Goal: Information Seeking & Learning: Learn about a topic

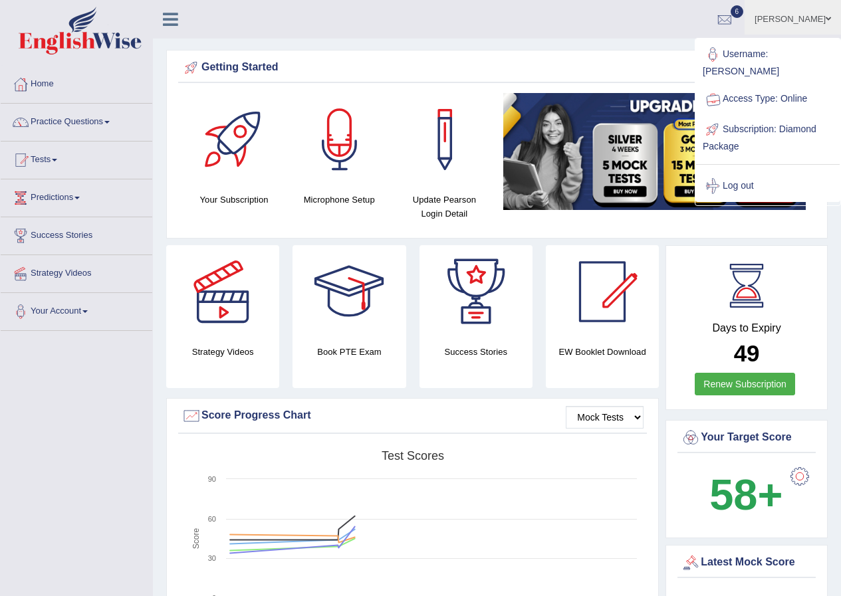
click at [784, 16] on li "Nahid Shikder Toggle navigation Username: NahidShikder Access Type: Online Subs…" at bounding box center [793, 19] width 96 height 38
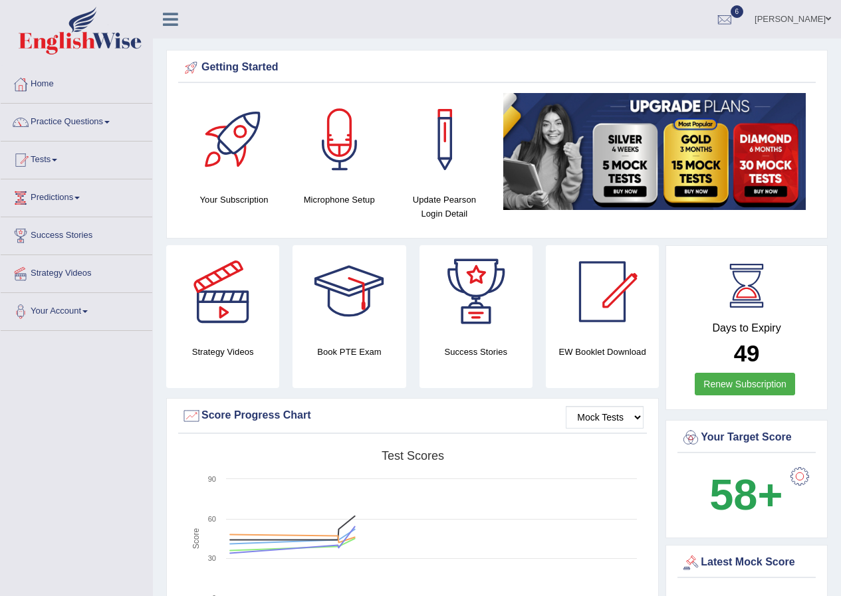
click at [784, 16] on link "Nahid Shikder" at bounding box center [793, 17] width 96 height 35
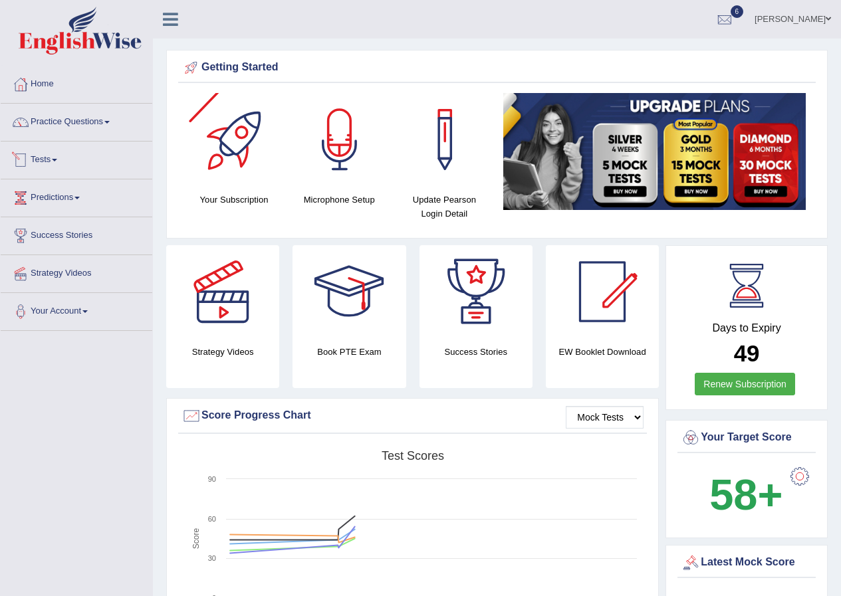
click at [84, 162] on link "Tests" at bounding box center [77, 158] width 152 height 33
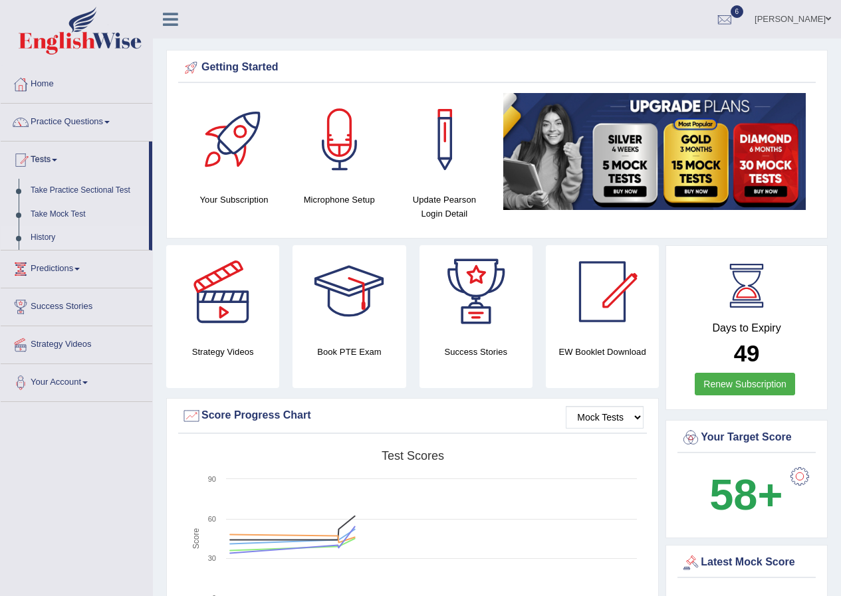
click at [44, 235] on link "History" at bounding box center [87, 238] width 124 height 24
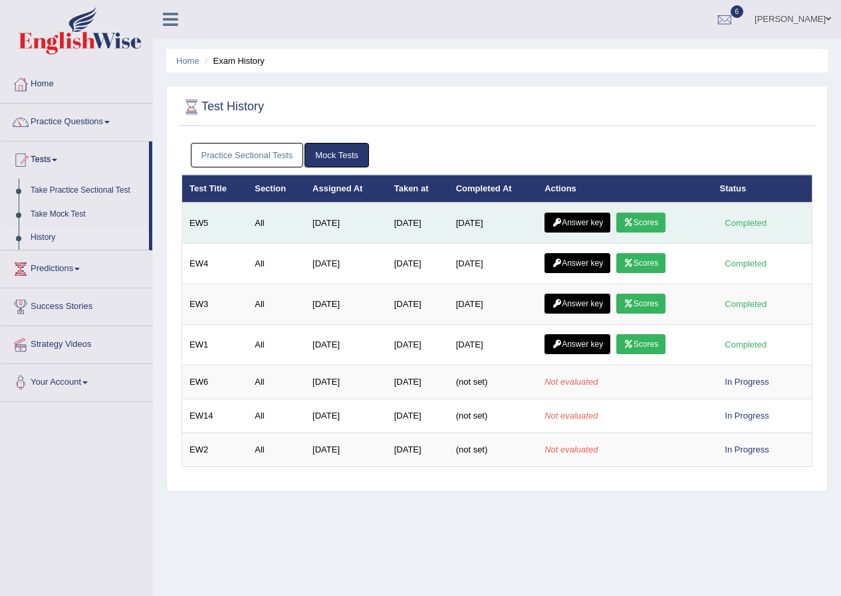
click at [653, 229] on link "Scores" at bounding box center [640, 223] width 49 height 20
click at [575, 227] on link "Answer key" at bounding box center [578, 223] width 66 height 20
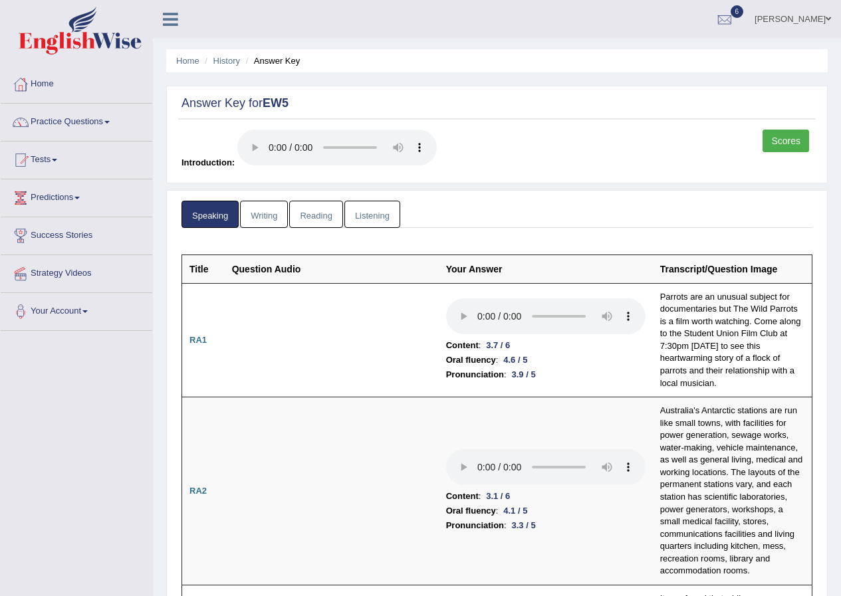
click at [788, 149] on link "Scores" at bounding box center [786, 141] width 47 height 23
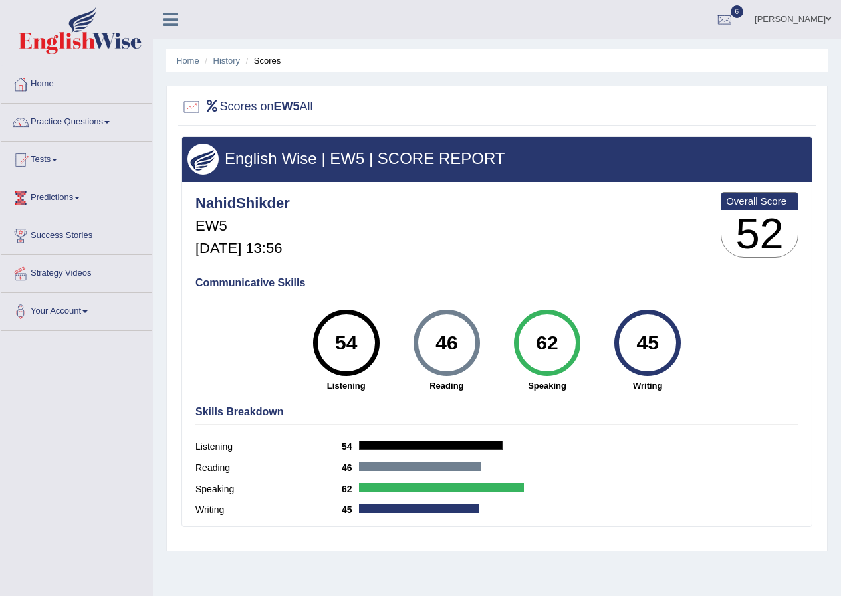
click at [836, 23] on link "[PERSON_NAME]" at bounding box center [793, 17] width 96 height 35
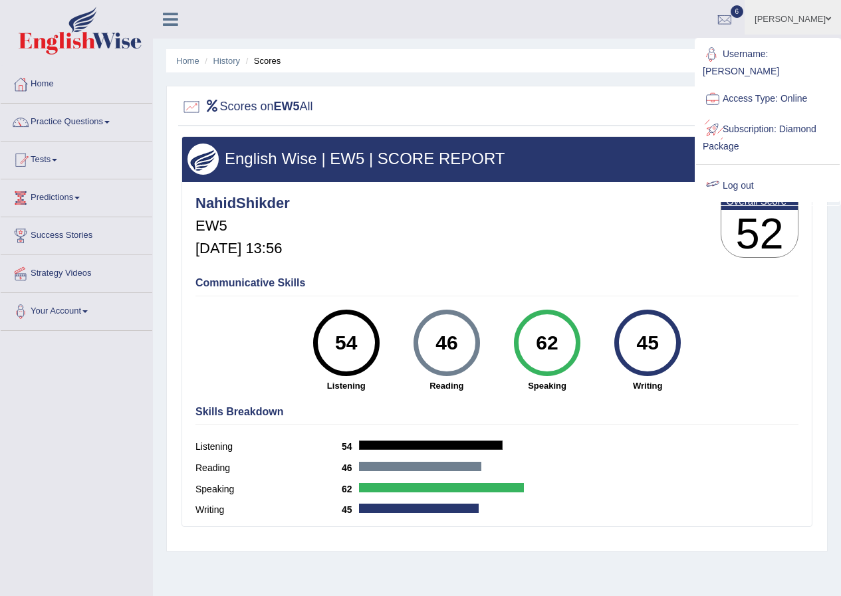
click at [782, 180] on link "Log out" at bounding box center [768, 186] width 144 height 31
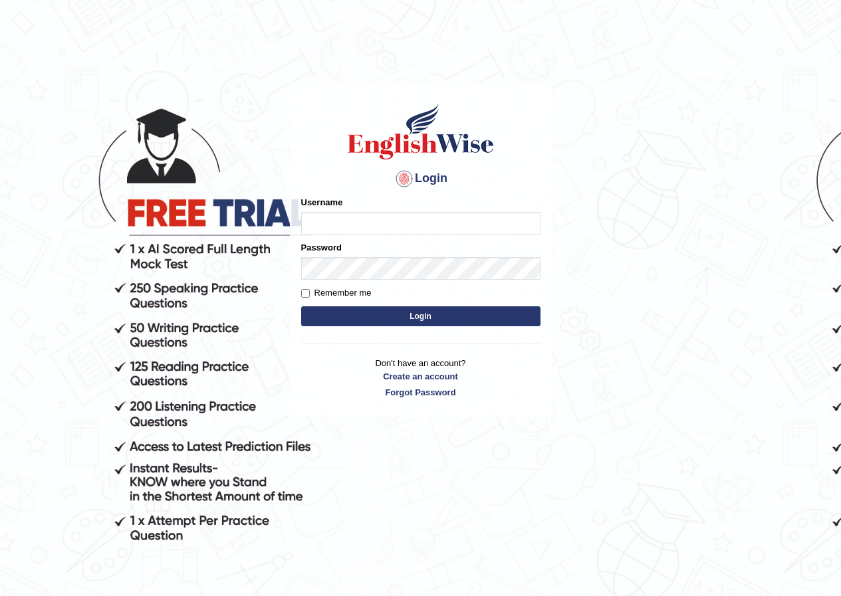
click at [467, 233] on input "Username" at bounding box center [420, 223] width 239 height 23
type input "DeeptiBhandari"
click at [439, 320] on button "Login" at bounding box center [420, 317] width 239 height 20
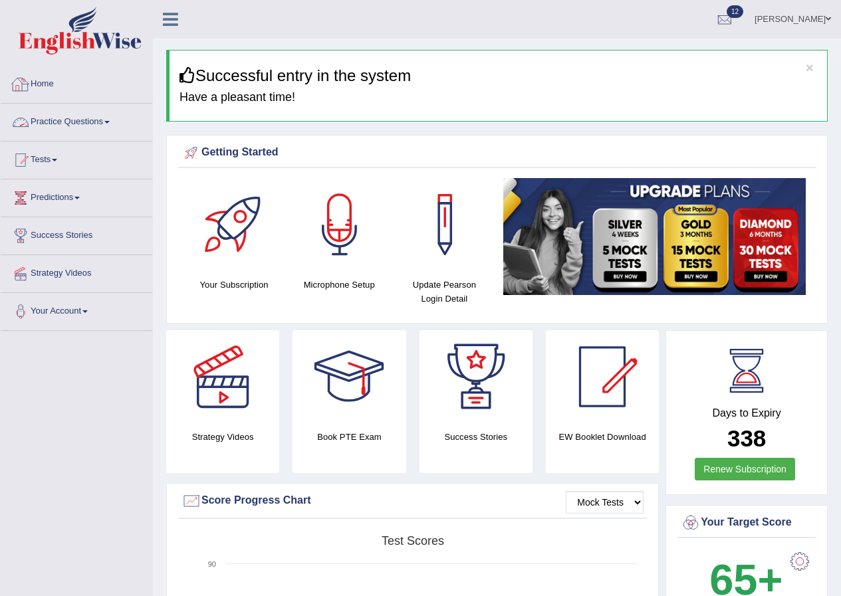
click at [59, 122] on link "Practice Questions" at bounding box center [77, 120] width 152 height 33
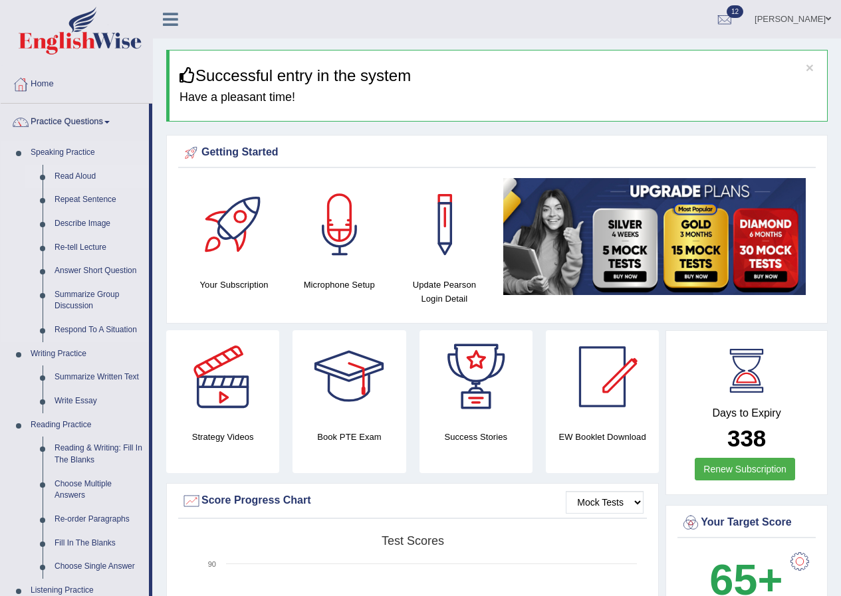
click at [80, 182] on link "Read Aloud" at bounding box center [99, 177] width 100 height 24
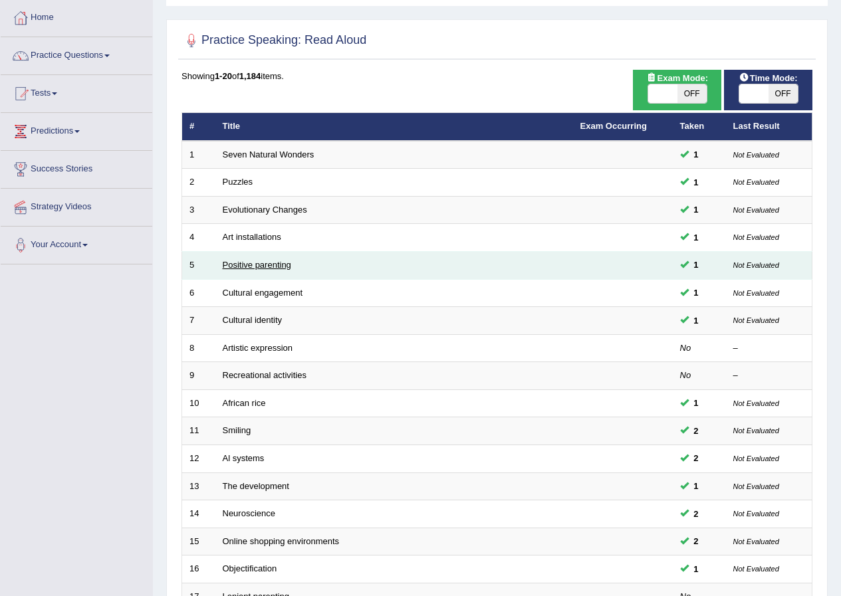
scroll to position [66, 0]
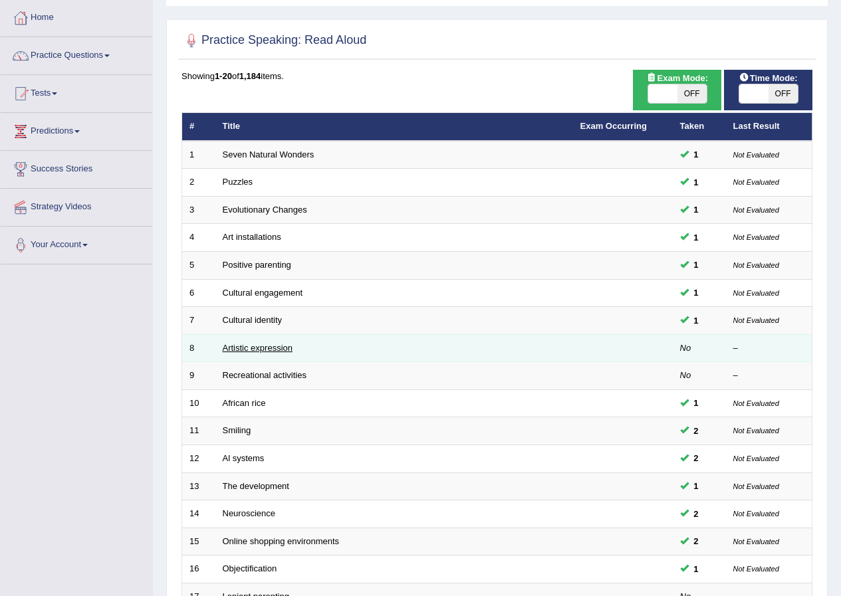
click at [267, 346] on link "Artistic expression" at bounding box center [258, 348] width 70 height 10
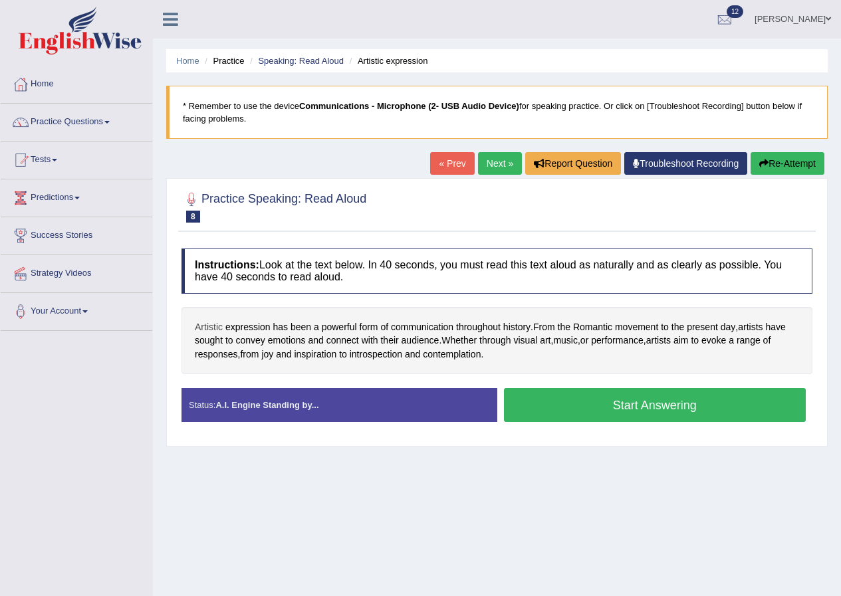
click at [209, 322] on span "Artistic" at bounding box center [209, 327] width 28 height 14
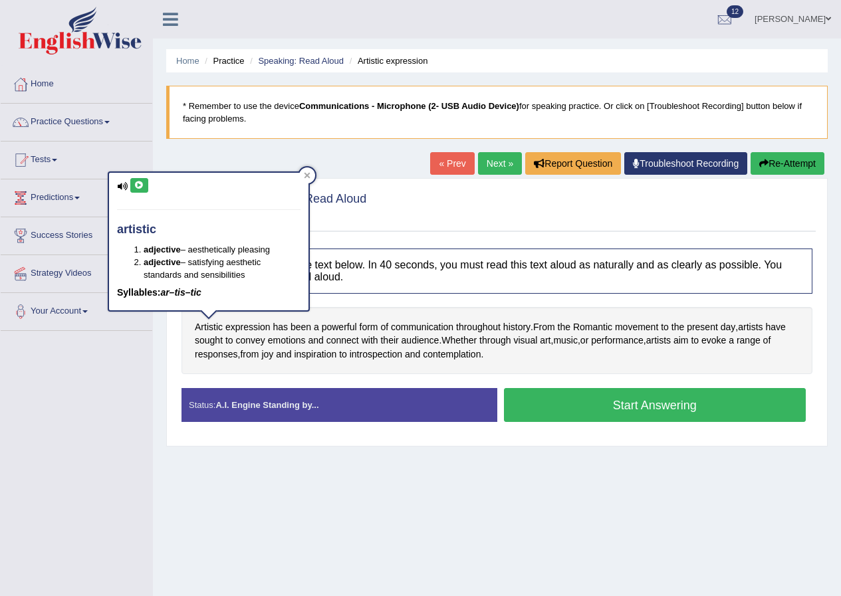
click at [143, 179] on button at bounding box center [139, 185] width 18 height 15
click at [307, 177] on icon at bounding box center [308, 176] width 6 height 6
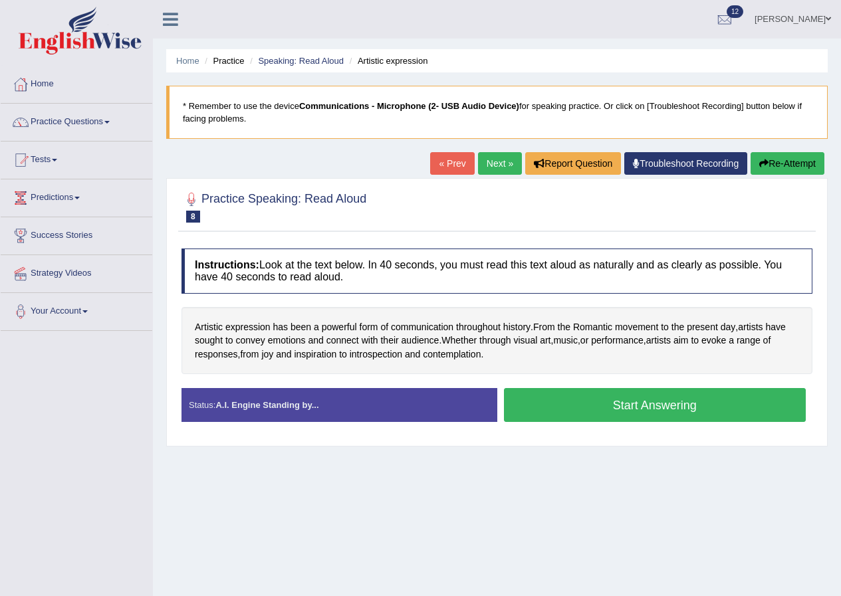
click at [564, 392] on button "Start Answering" at bounding box center [655, 405] width 303 height 34
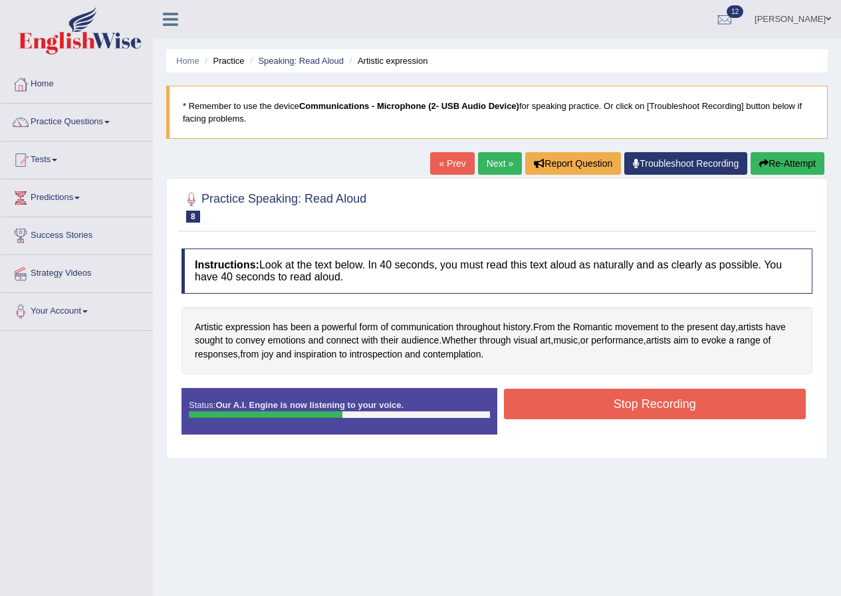
click at [541, 402] on button "Stop Recording" at bounding box center [655, 404] width 303 height 31
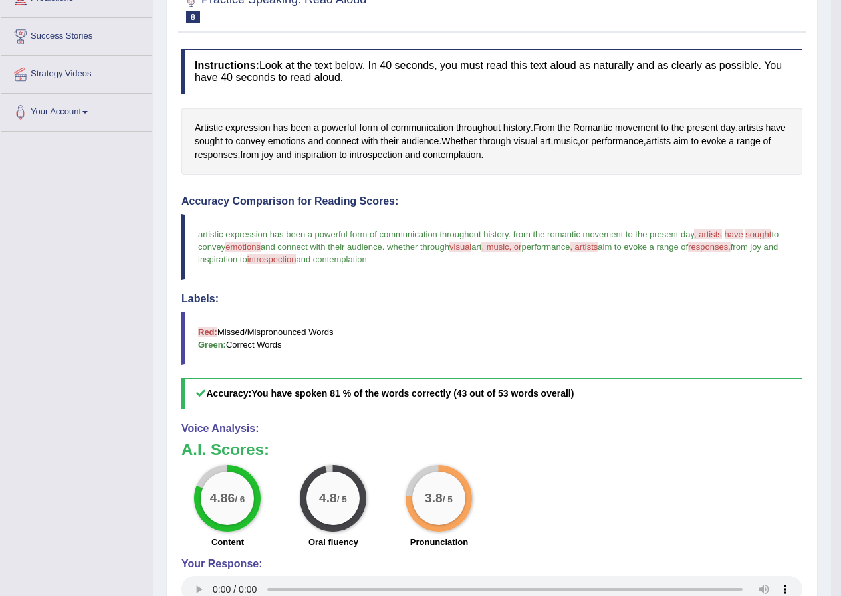
scroll to position [266, 0]
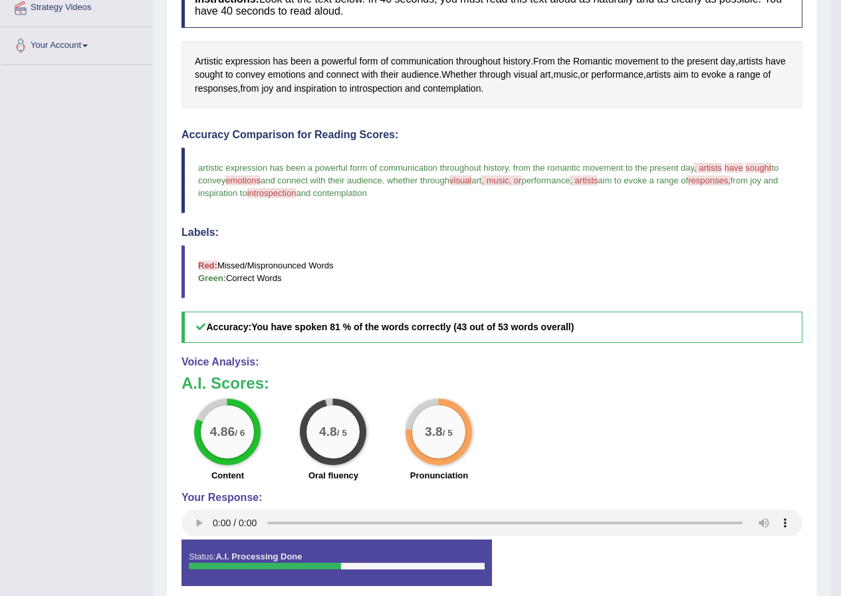
click at [707, 167] on span ", artists" at bounding box center [708, 168] width 28 height 10
click at [719, 162] on blockquote "artistic expression has been a powerful form of communication throughout histor…" at bounding box center [492, 181] width 621 height 66
click at [763, 64] on span "artists" at bounding box center [750, 62] width 25 height 14
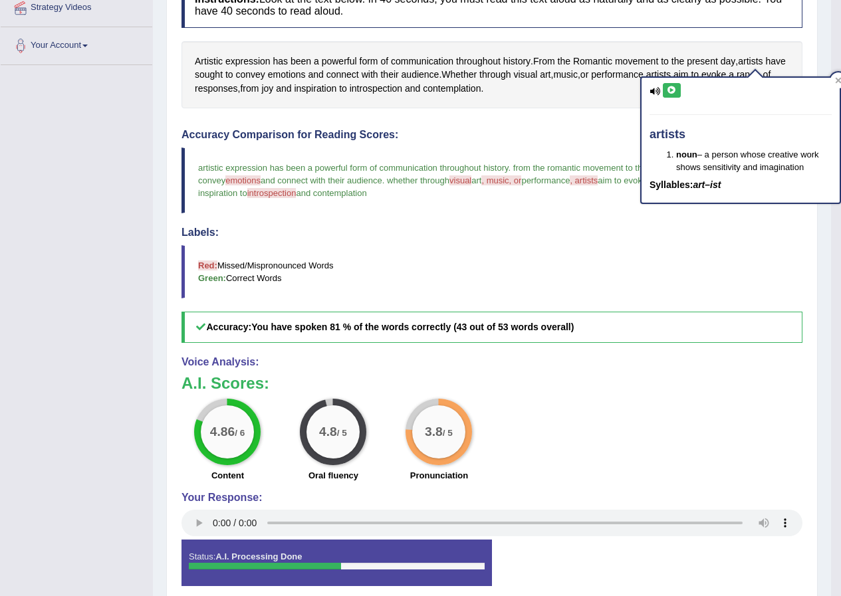
click at [668, 90] on icon at bounding box center [672, 90] width 10 height 8
click at [612, 207] on blockquote "artistic expression has been a powerful form of communication throughout histor…" at bounding box center [492, 181] width 621 height 66
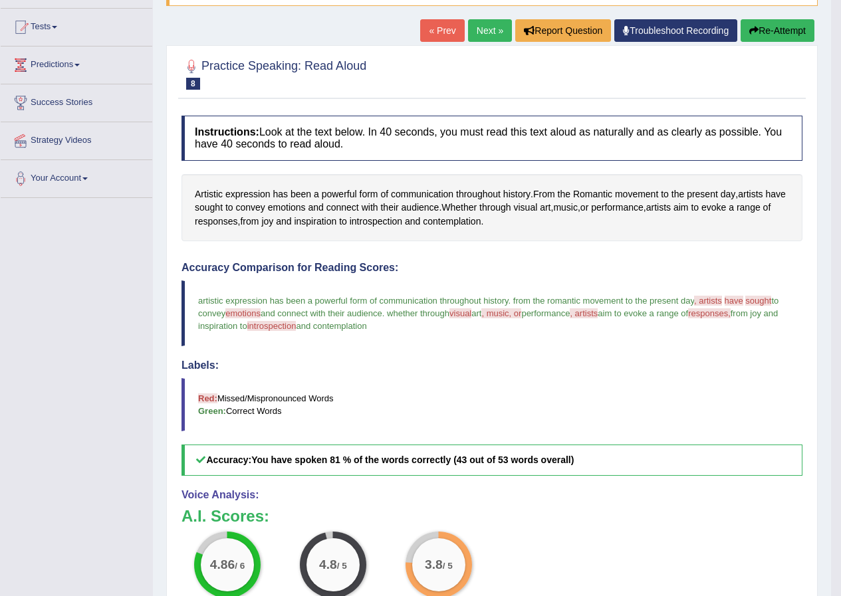
scroll to position [0, 0]
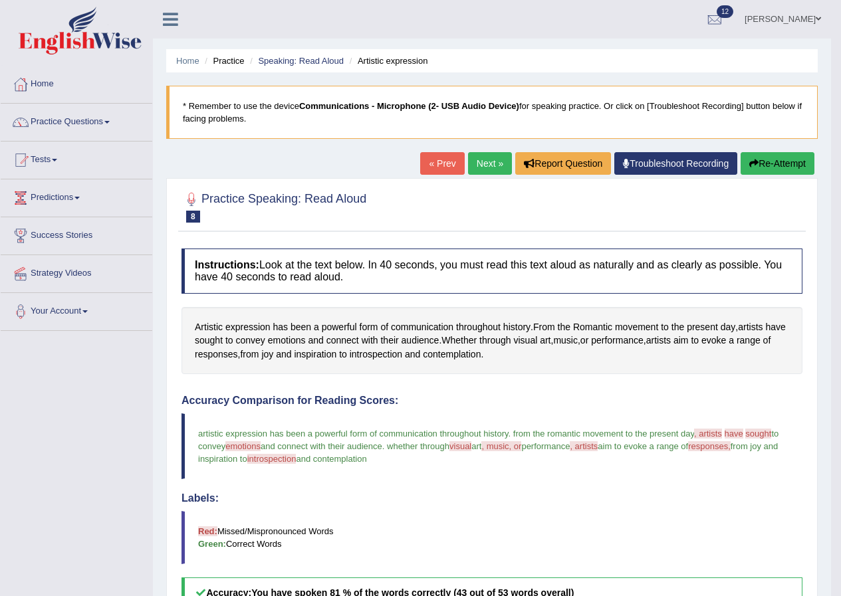
click at [485, 156] on link "Next »" at bounding box center [490, 163] width 44 height 23
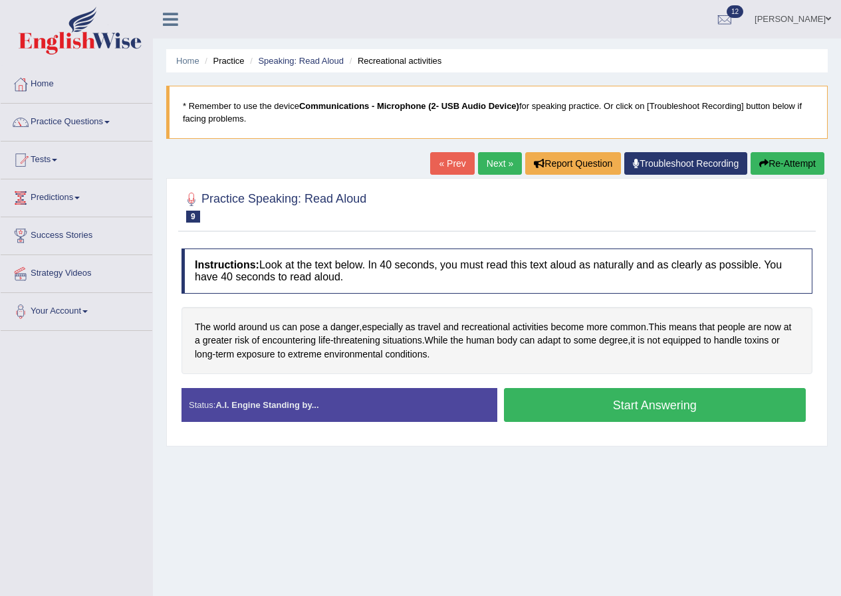
click at [662, 412] on button "Start Answering" at bounding box center [655, 405] width 303 height 34
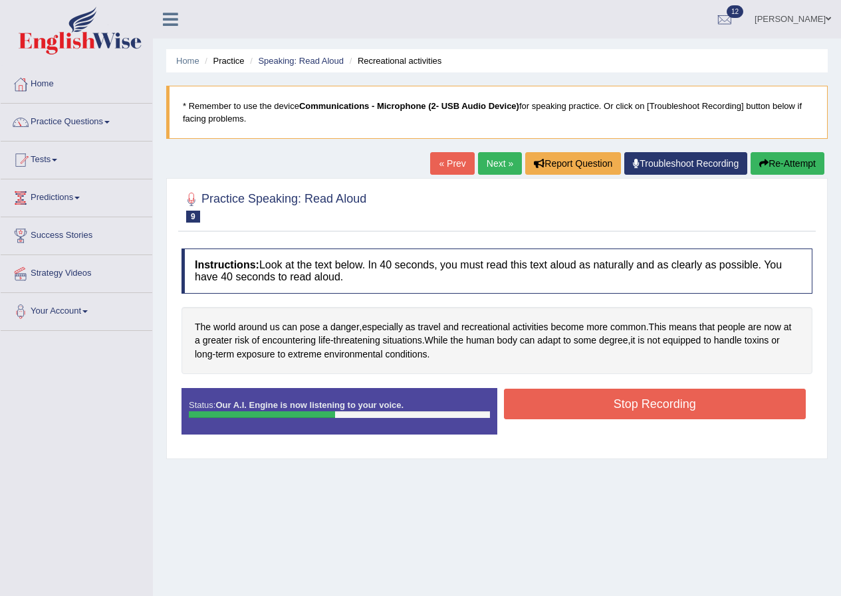
click at [547, 404] on button "Stop Recording" at bounding box center [655, 404] width 303 height 31
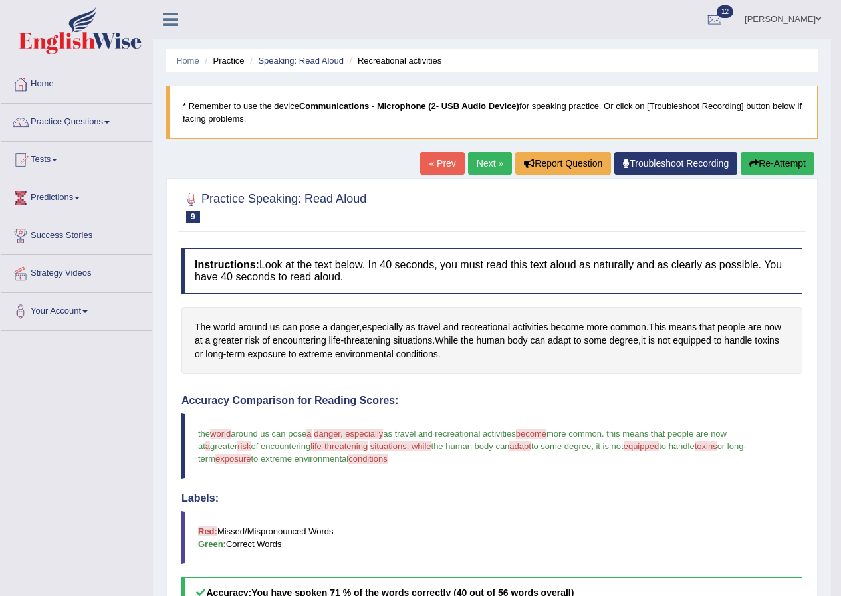
click at [492, 162] on link "Next »" at bounding box center [490, 163] width 44 height 23
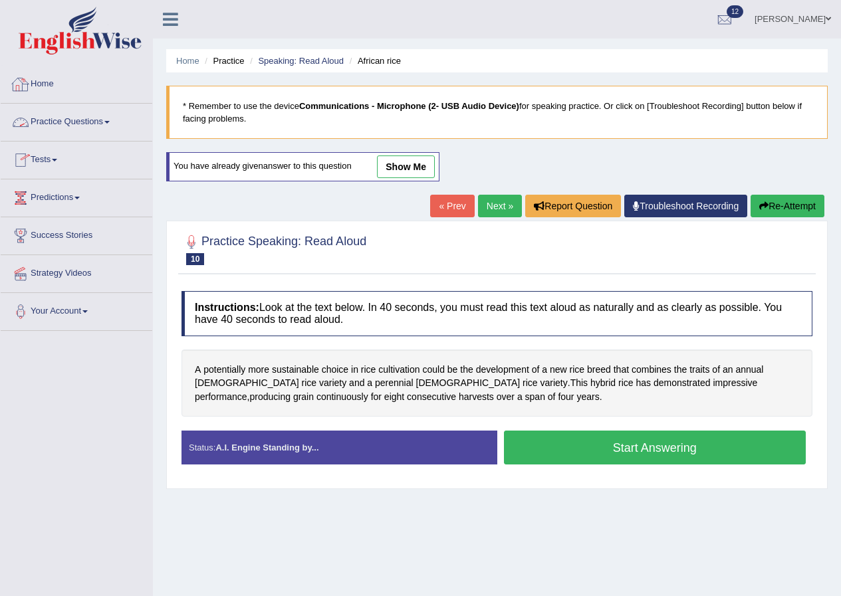
click at [102, 125] on link "Practice Questions" at bounding box center [77, 120] width 152 height 33
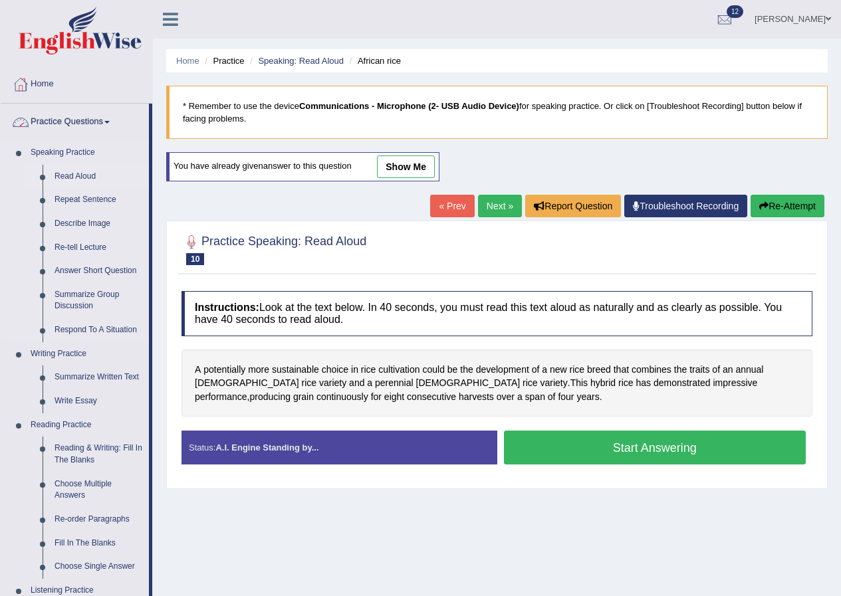
click at [67, 177] on link "Read Aloud" at bounding box center [99, 177] width 100 height 24
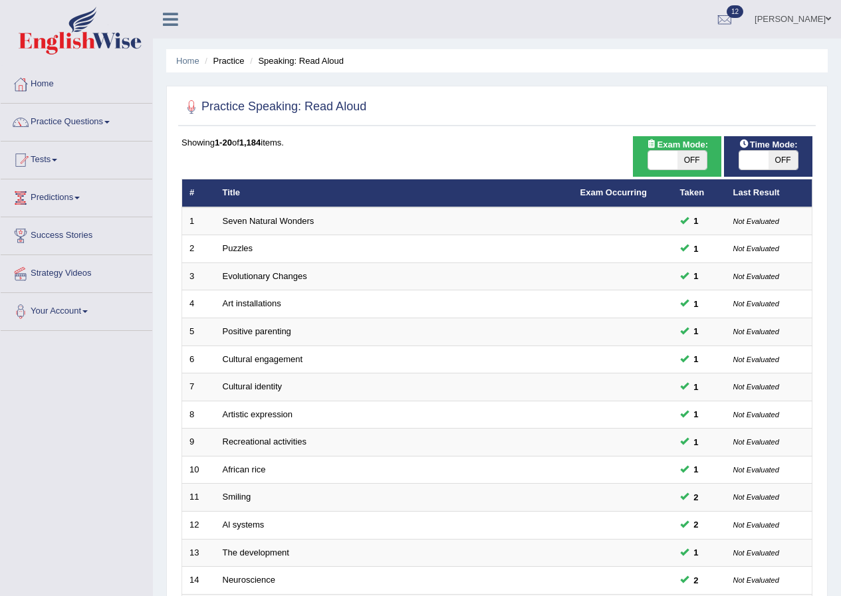
click at [788, 159] on span "OFF" at bounding box center [783, 160] width 29 height 19
checkbox input "true"
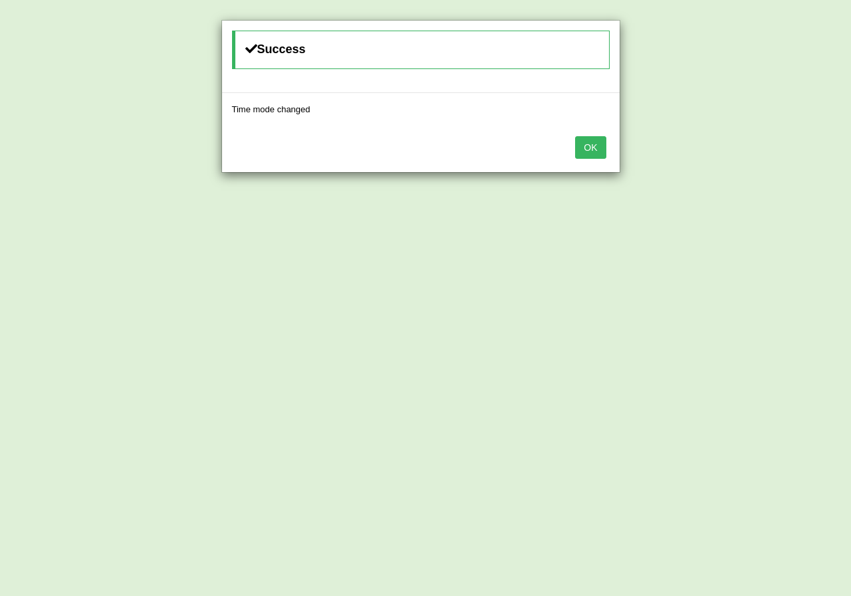
click at [600, 147] on button "OK" at bounding box center [590, 147] width 31 height 23
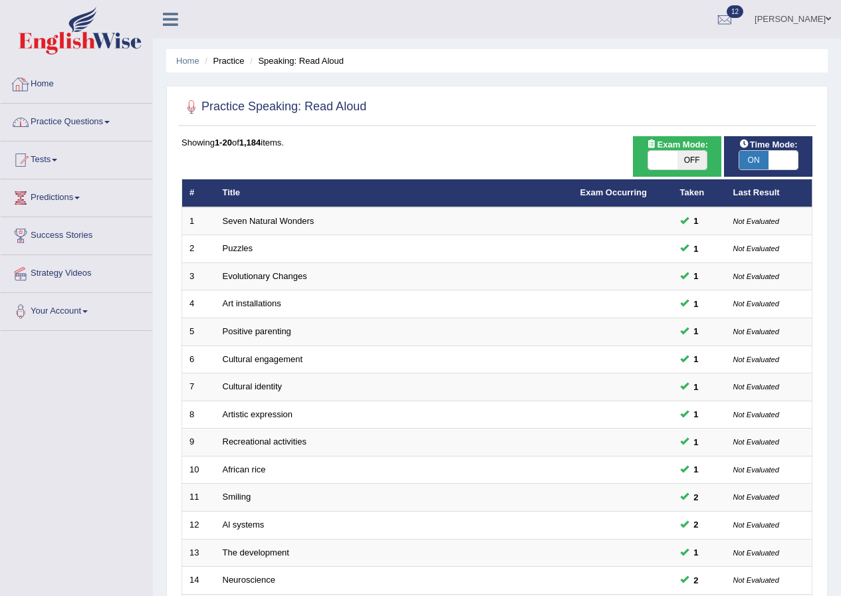
click at [84, 126] on link "Practice Questions" at bounding box center [77, 120] width 152 height 33
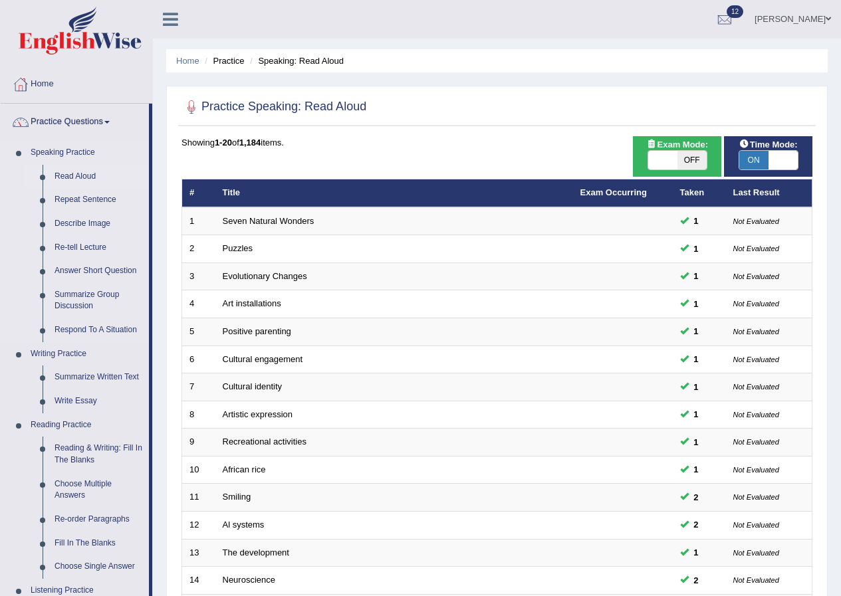
click at [85, 179] on link "Read Aloud" at bounding box center [99, 177] width 100 height 24
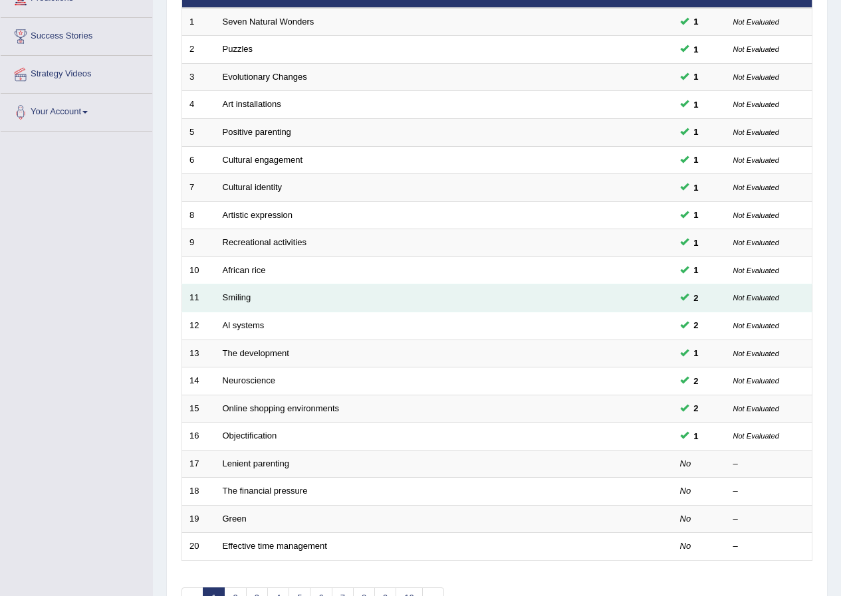
scroll to position [284, 0]
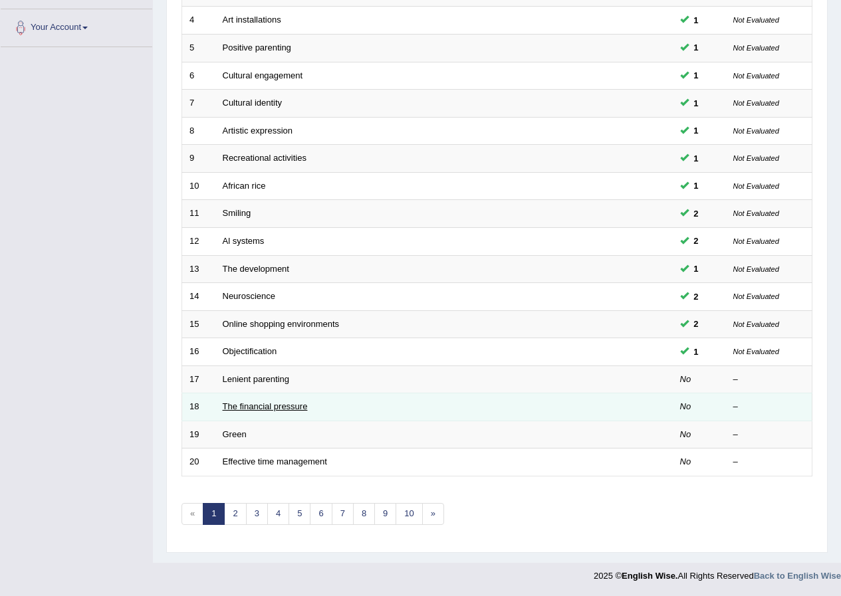
click at [279, 410] on link "The financial pressure" at bounding box center [265, 407] width 85 height 10
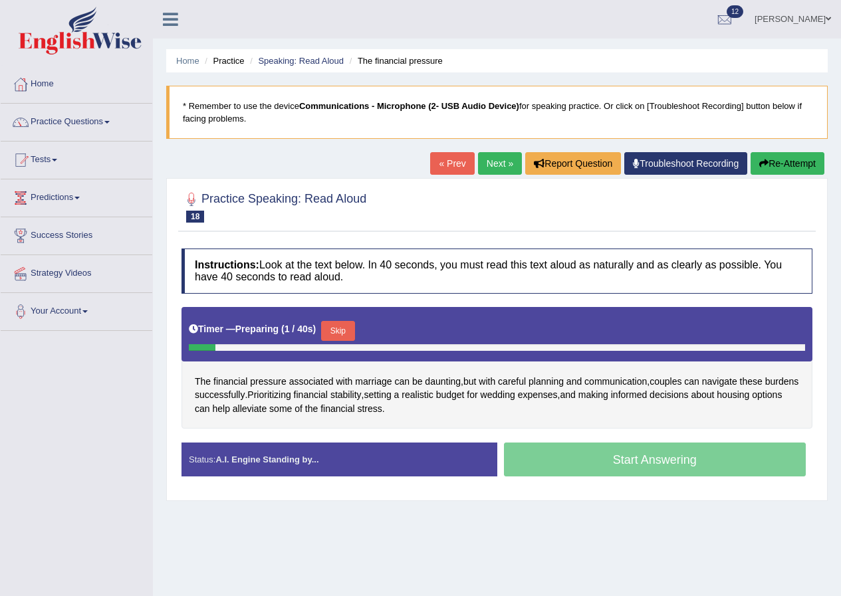
click at [334, 334] on button "Skip" at bounding box center [337, 331] width 33 height 20
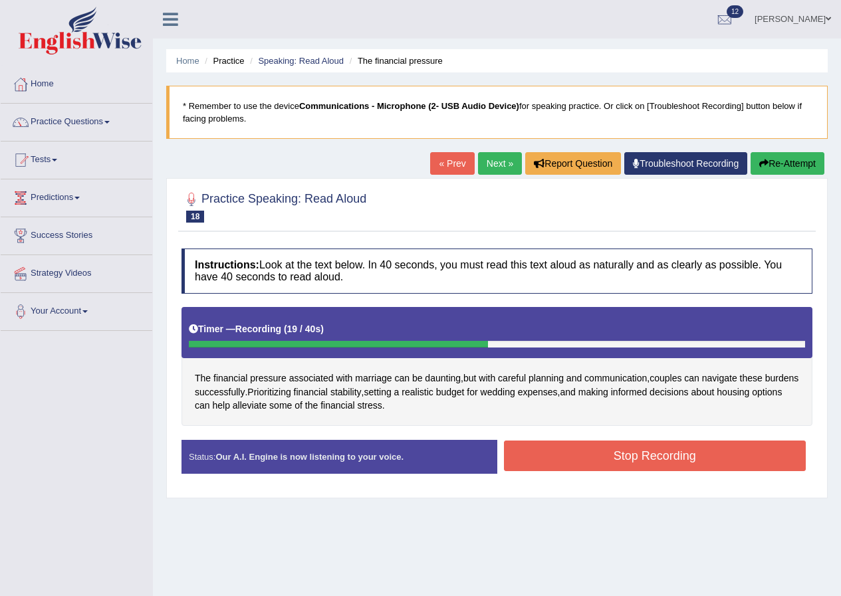
click at [561, 457] on button "Stop Recording" at bounding box center [655, 456] width 303 height 31
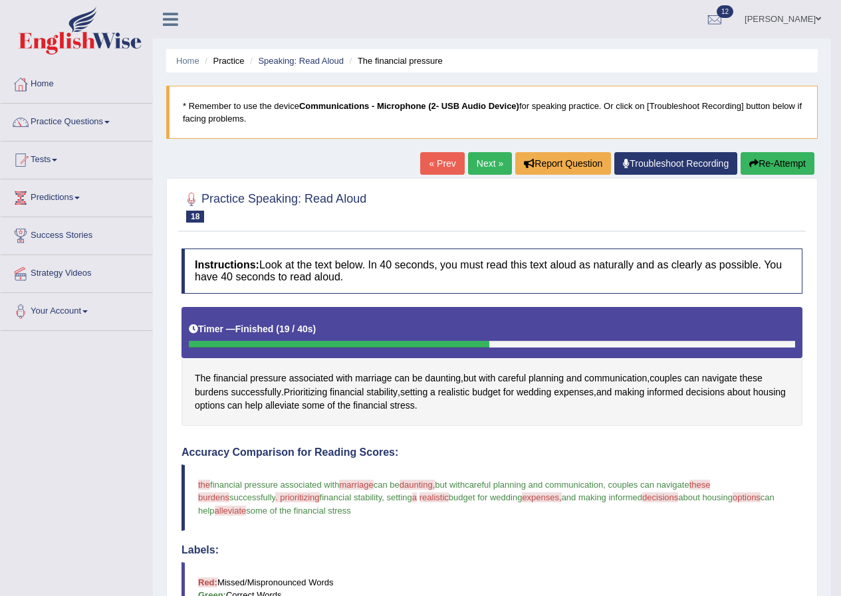
click at [494, 166] on link "Next »" at bounding box center [490, 163] width 44 height 23
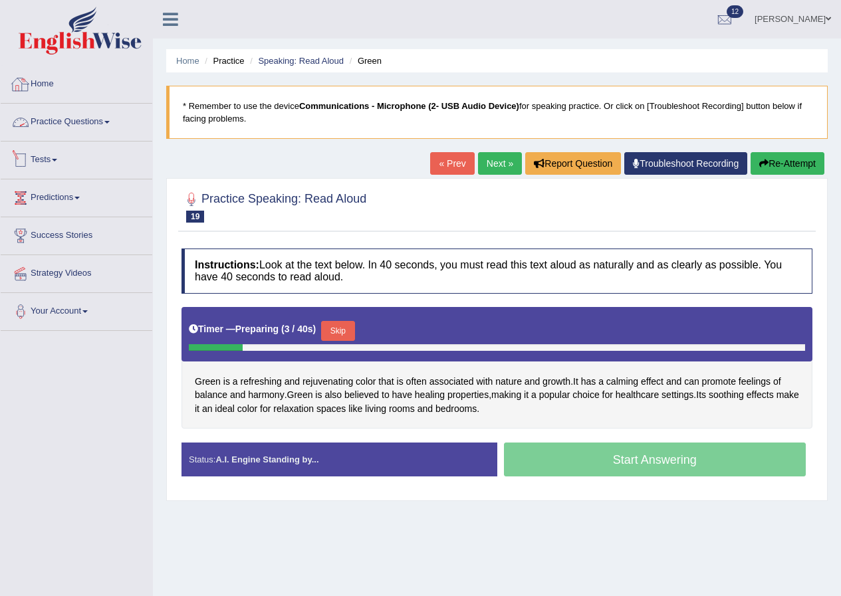
click at [71, 114] on link "Practice Questions" at bounding box center [77, 120] width 152 height 33
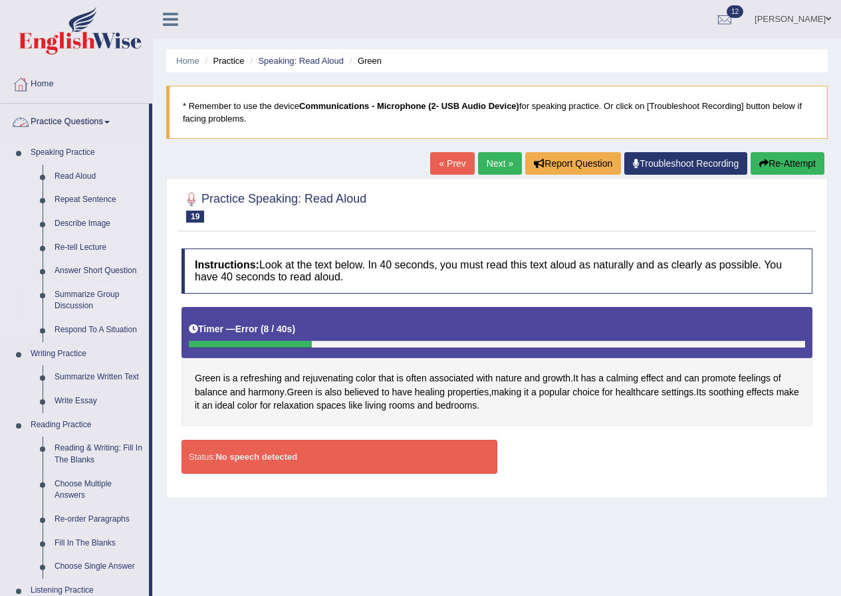
click at [92, 308] on link "Summarize Group Discussion" at bounding box center [99, 300] width 100 height 35
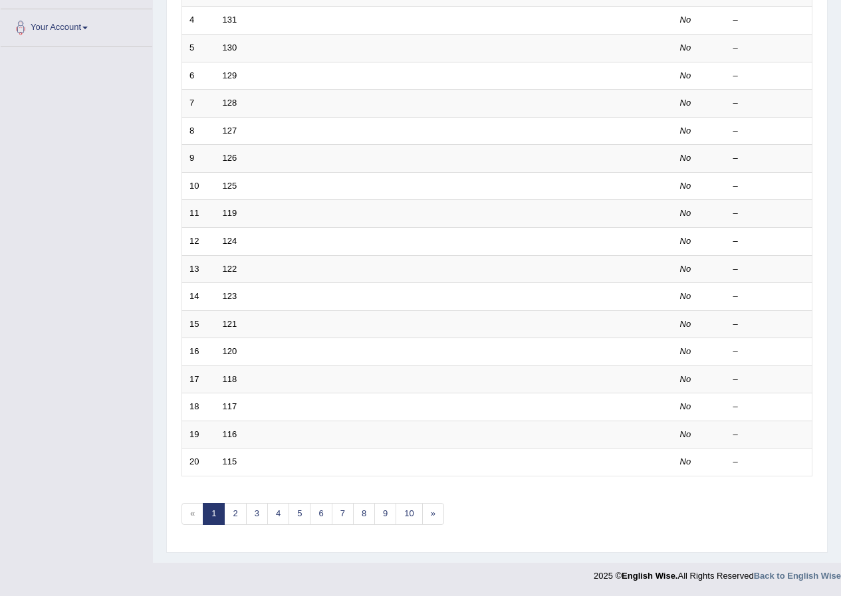
scroll to position [18, 0]
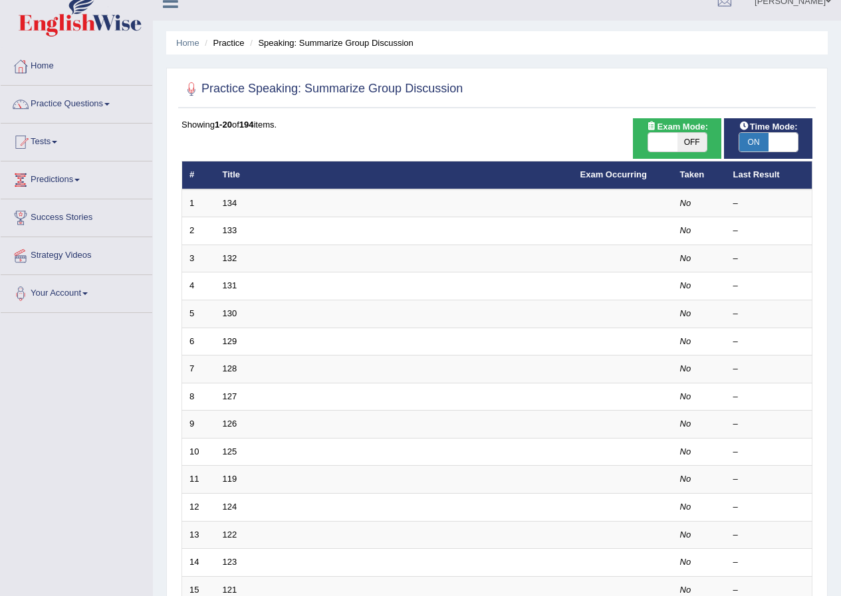
click at [298, 574] on td "123" at bounding box center [394, 563] width 358 height 28
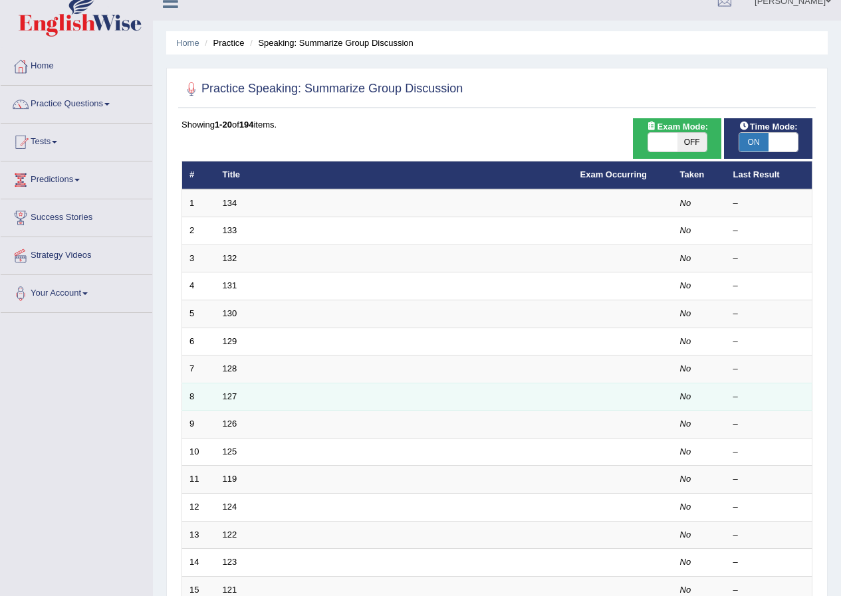
scroll to position [0, 0]
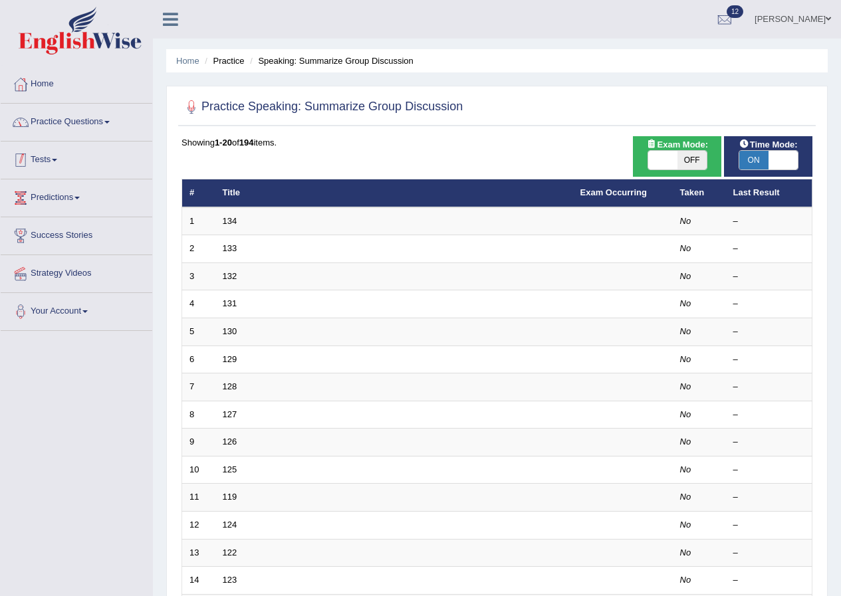
click at [47, 133] on link "Practice Questions" at bounding box center [77, 120] width 152 height 33
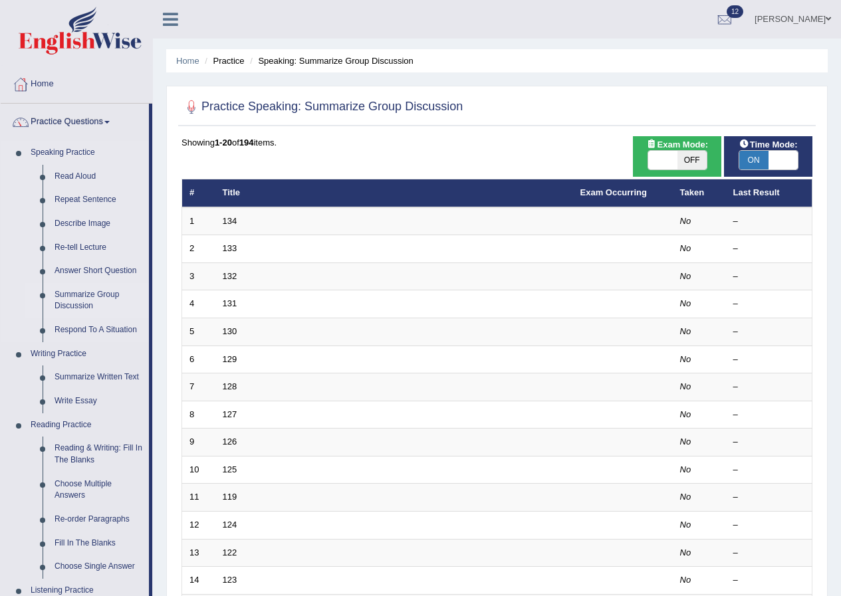
click at [65, 301] on link "Summarize Group Discussion" at bounding box center [99, 300] width 100 height 35
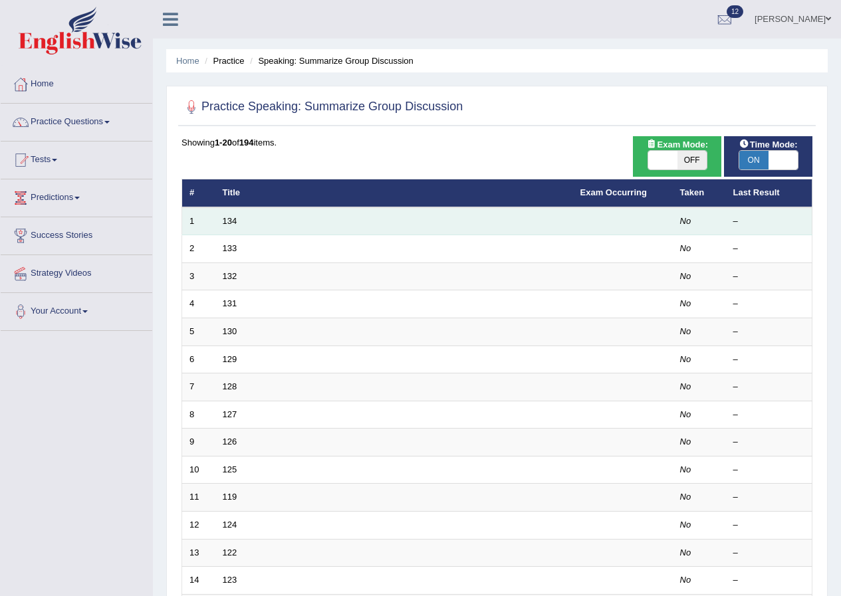
click at [212, 219] on td "1" at bounding box center [198, 221] width 33 height 28
click at [224, 216] on link "134" at bounding box center [230, 221] width 15 height 10
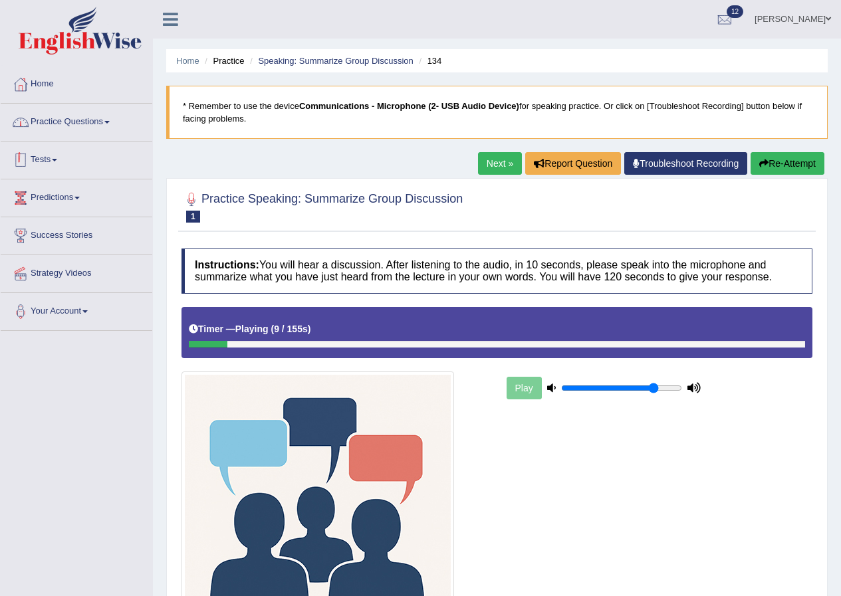
click at [97, 108] on link "Practice Questions" at bounding box center [77, 120] width 152 height 33
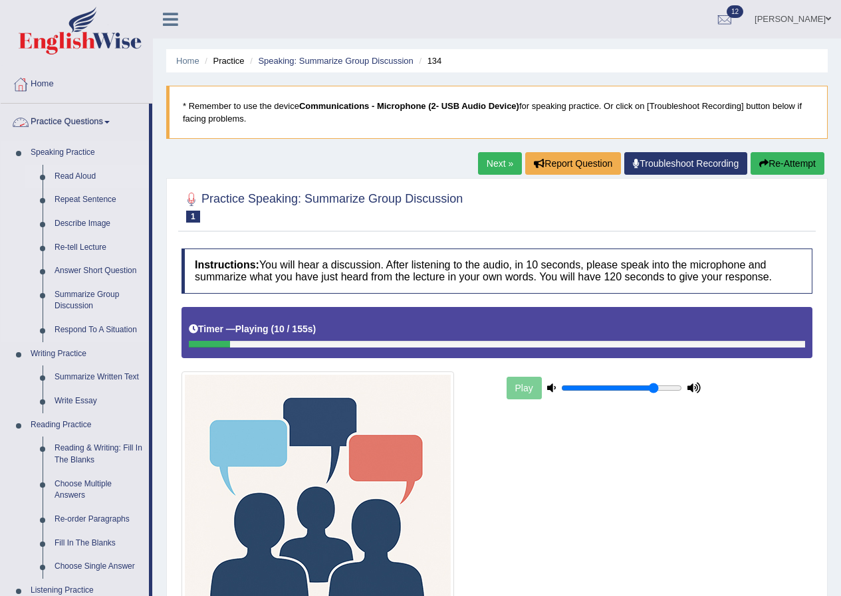
click at [74, 174] on link "Read Aloud" at bounding box center [99, 177] width 100 height 24
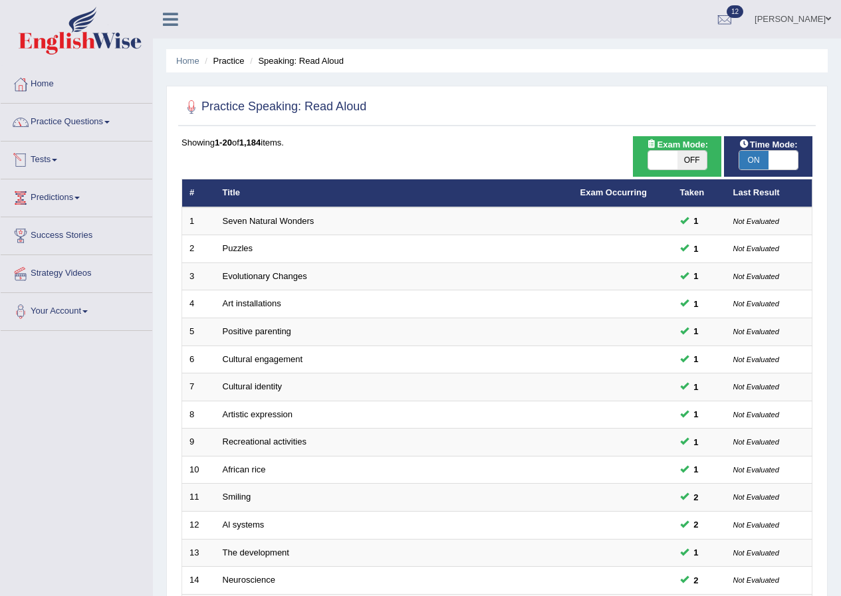
click at [62, 132] on link "Practice Questions" at bounding box center [77, 120] width 152 height 33
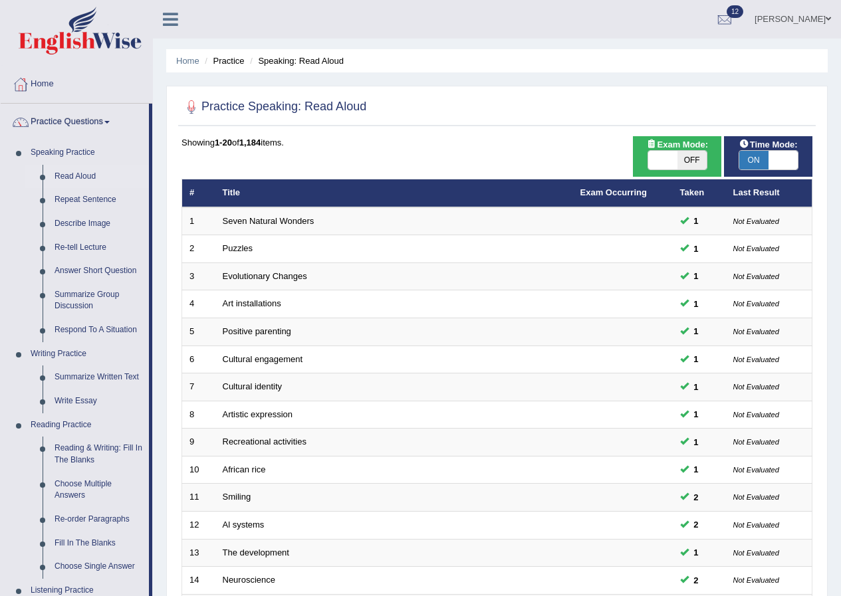
click at [419, 134] on div "Practice Speaking: Read Aloud Time Mode: ON OFF Exam Mode: ON OFF Showing 1-20 …" at bounding box center [497, 461] width 662 height 751
click at [398, 154] on div "Showing 1-20 of 1,184 items. # Title Exam Occurring Taken Last Result 1 Seven N…" at bounding box center [497, 480] width 631 height 689
drag, startPoint x: 753, startPoint y: 57, endPoint x: 671, endPoint y: 74, distance: 84.4
drag, startPoint x: 671, startPoint y: 74, endPoint x: 469, endPoint y: 158, distance: 218.8
click at [469, 158] on div "Showing 1-20 of 1,184 items. # Title Exam Occurring Taken Last Result 1 Seven N…" at bounding box center [497, 480] width 631 height 689
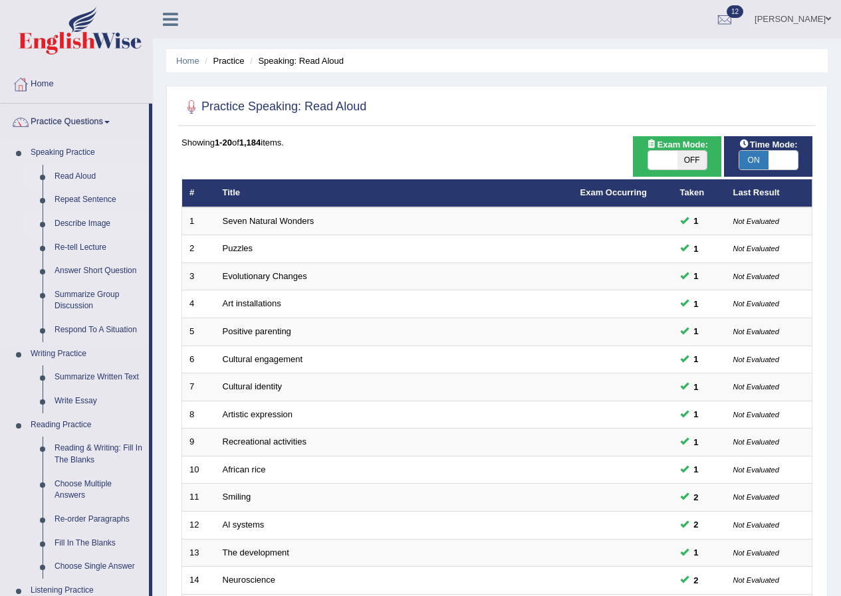
click at [74, 228] on link "Describe Image" at bounding box center [99, 224] width 100 height 24
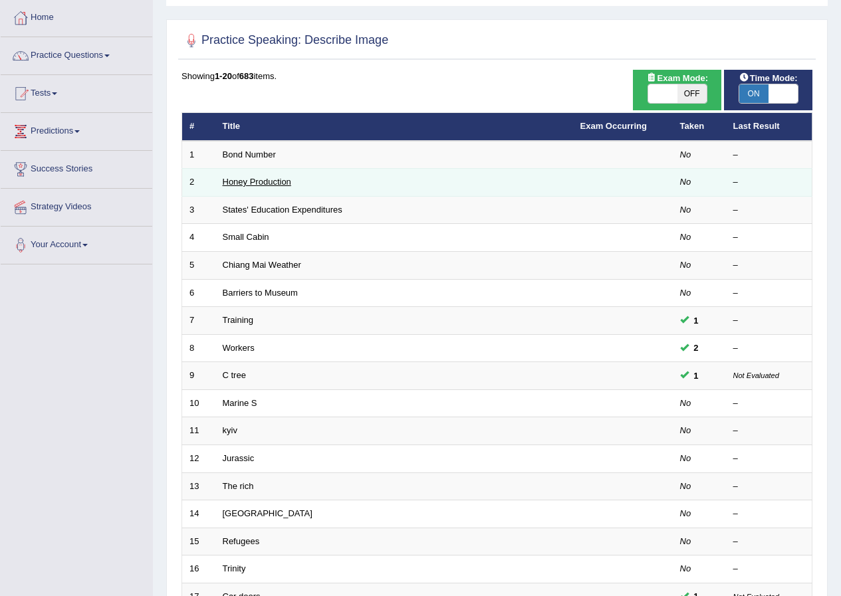
click at [266, 186] on link "Honey Production" at bounding box center [257, 182] width 68 height 10
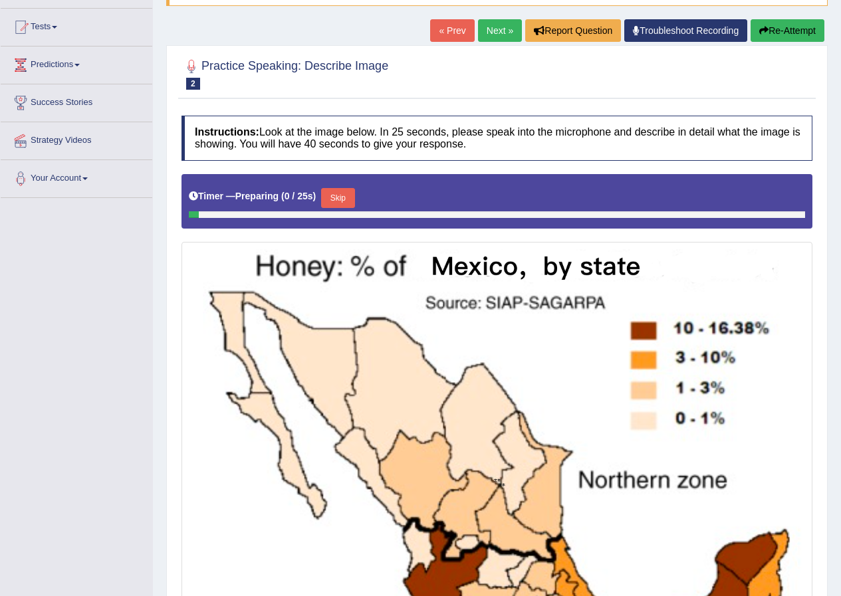
scroll to position [133, 0]
click at [353, 195] on button "Skip" at bounding box center [337, 198] width 33 height 20
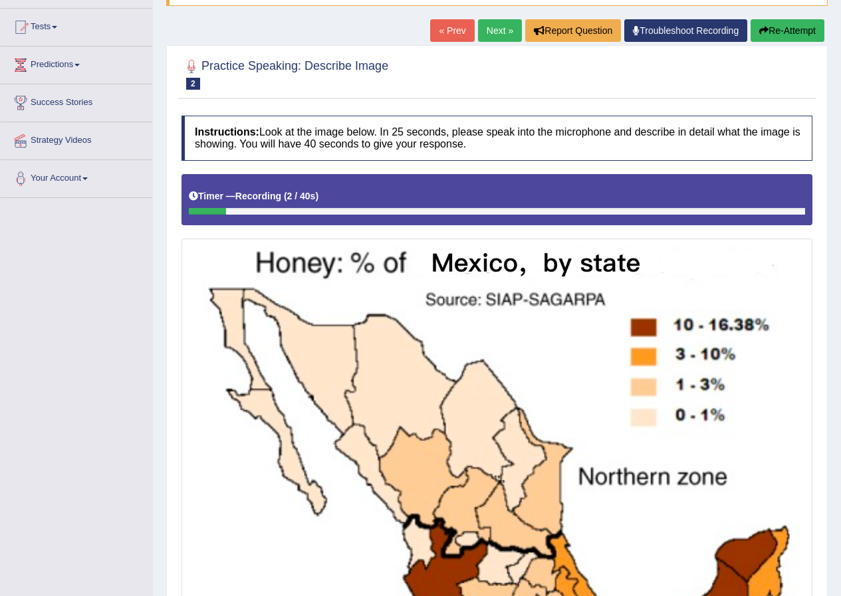
scroll to position [354, 0]
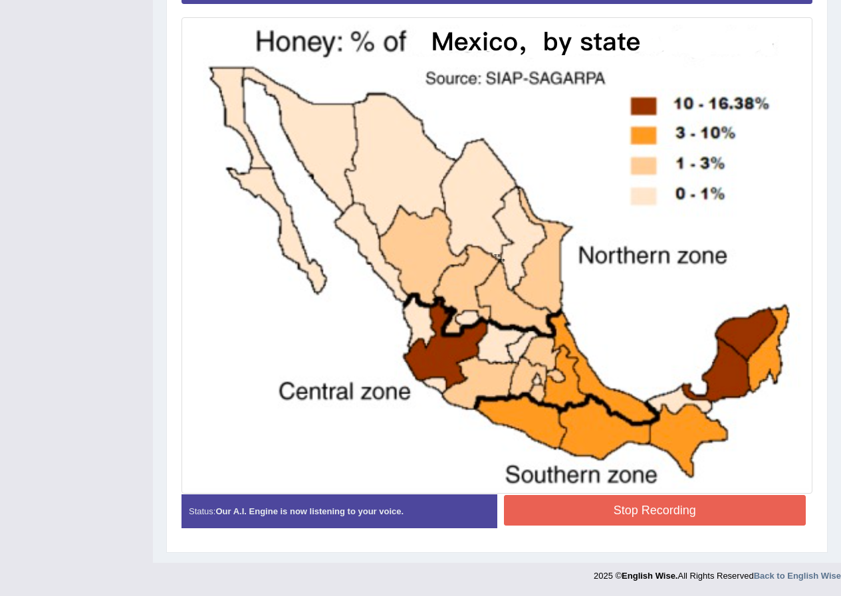
click at [708, 504] on button "Stop Recording" at bounding box center [655, 510] width 303 height 31
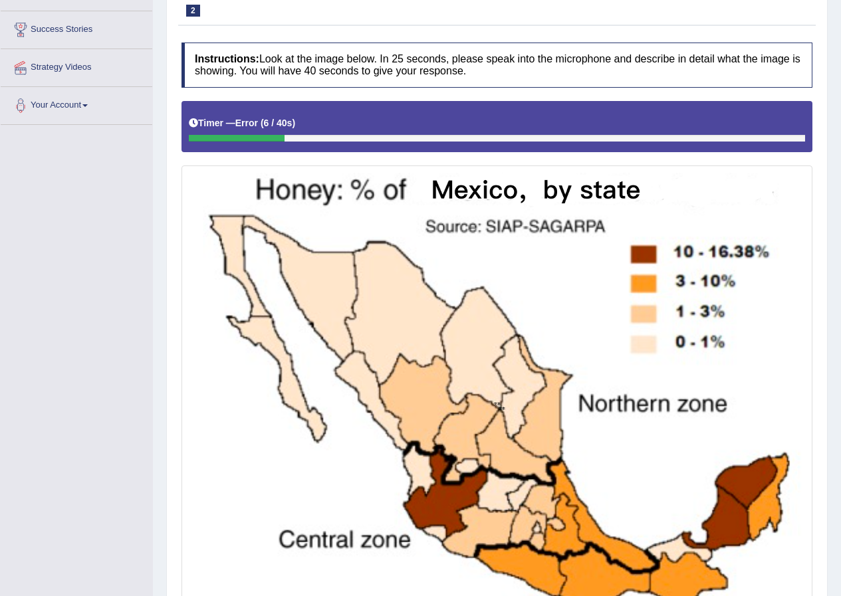
scroll to position [0, 0]
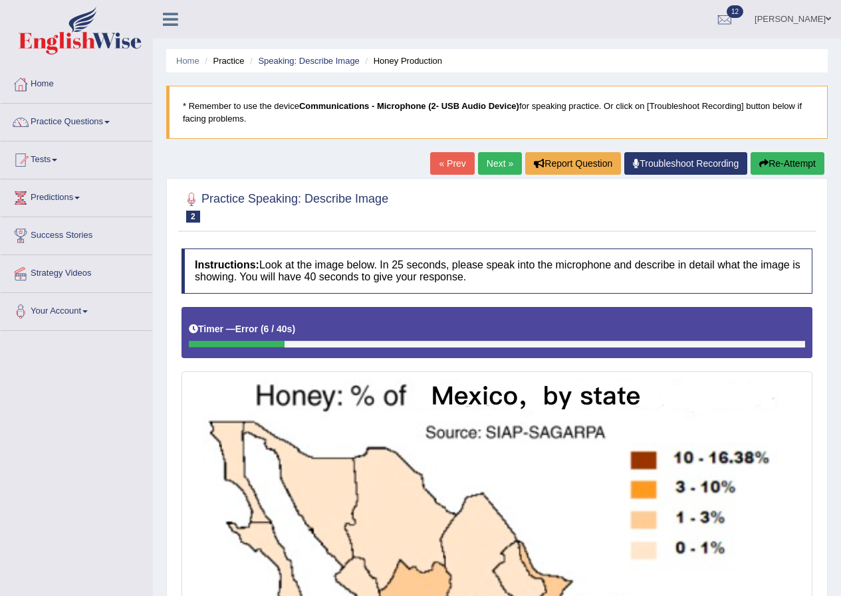
click at [788, 174] on button "Re-Attempt" at bounding box center [788, 163] width 74 height 23
click at [29, 118] on div at bounding box center [21, 122] width 20 height 20
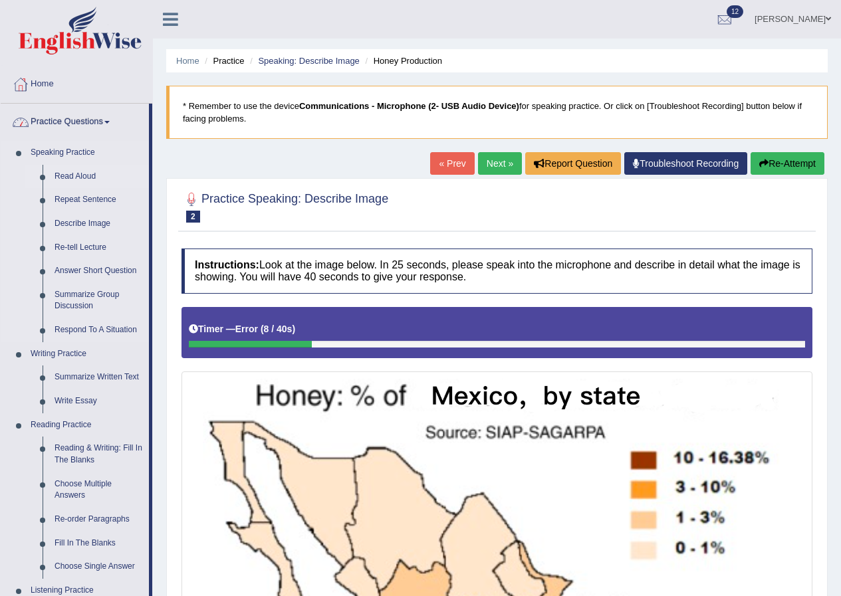
click at [88, 177] on link "Read Aloud" at bounding box center [99, 177] width 100 height 24
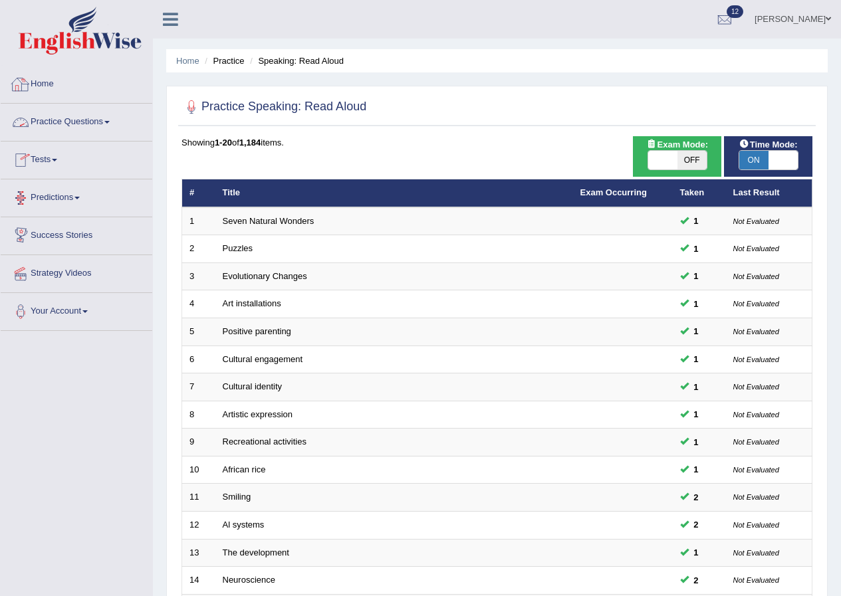
click at [33, 118] on link "Practice Questions" at bounding box center [77, 120] width 152 height 33
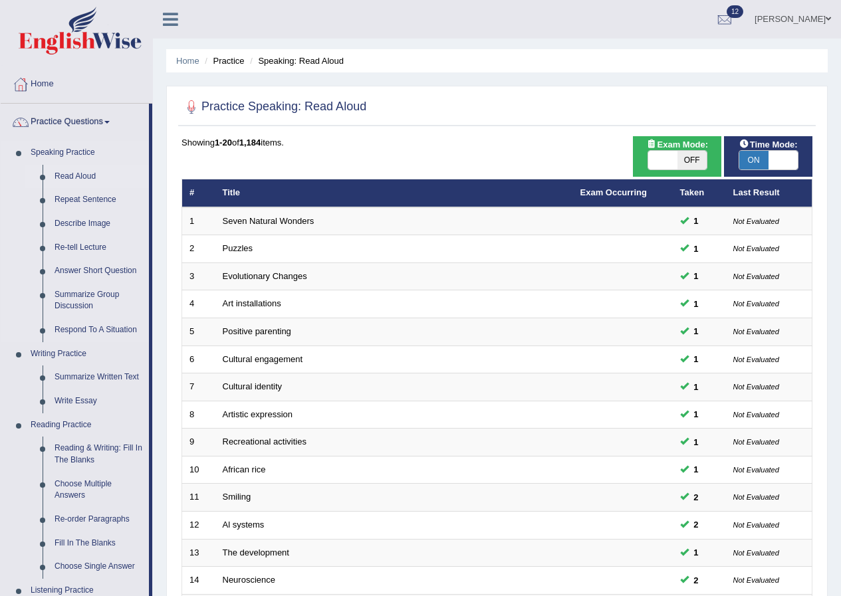
click at [65, 168] on link "Read Aloud" at bounding box center [99, 177] width 100 height 24
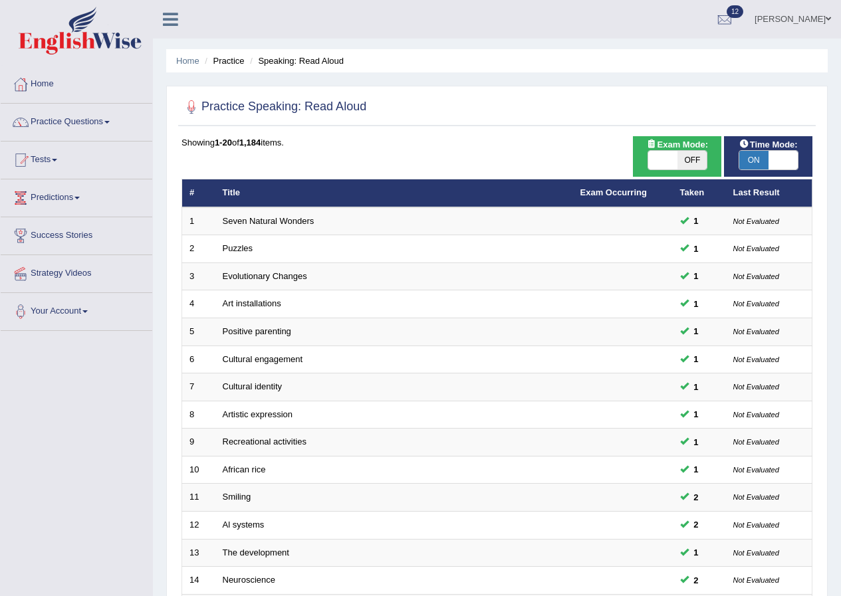
scroll to position [284, 0]
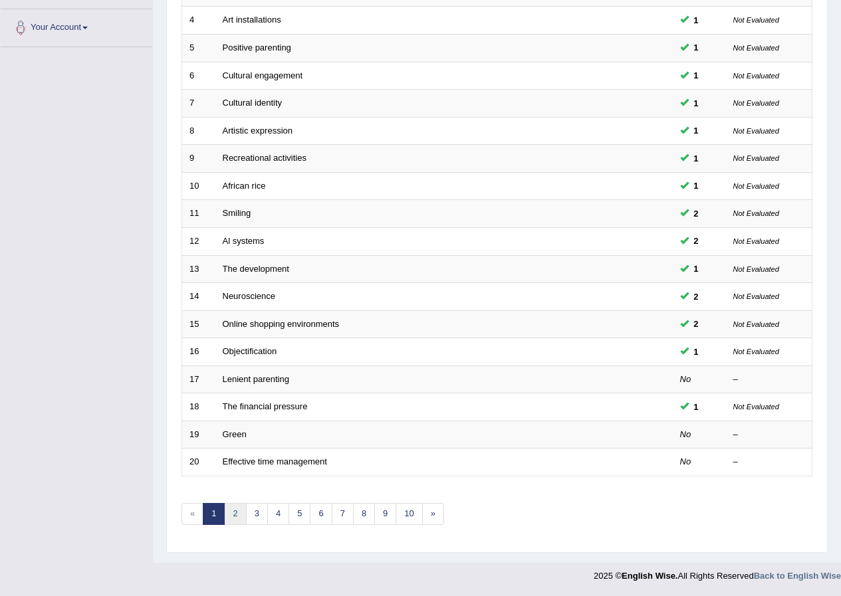
click at [235, 508] on link "2" at bounding box center [235, 514] width 22 height 22
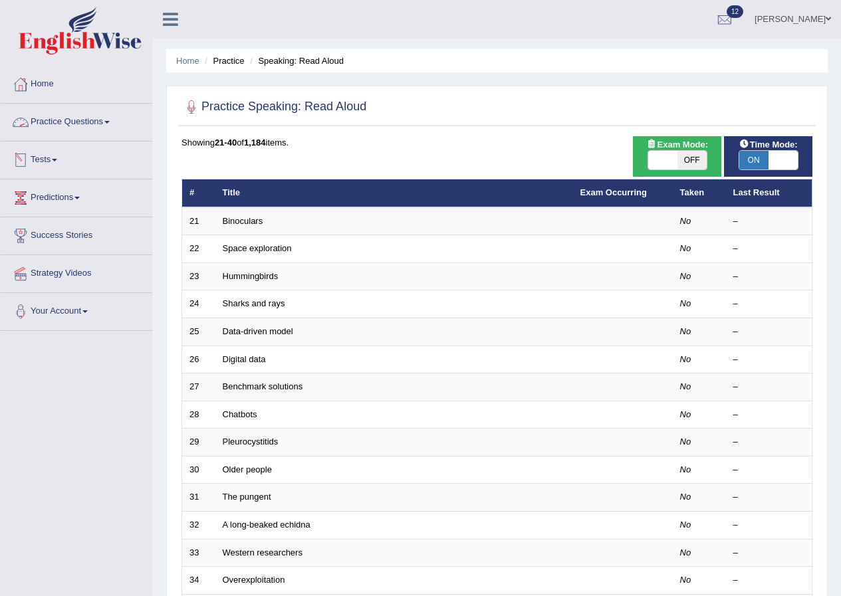
click at [72, 131] on link "Practice Questions" at bounding box center [77, 120] width 152 height 33
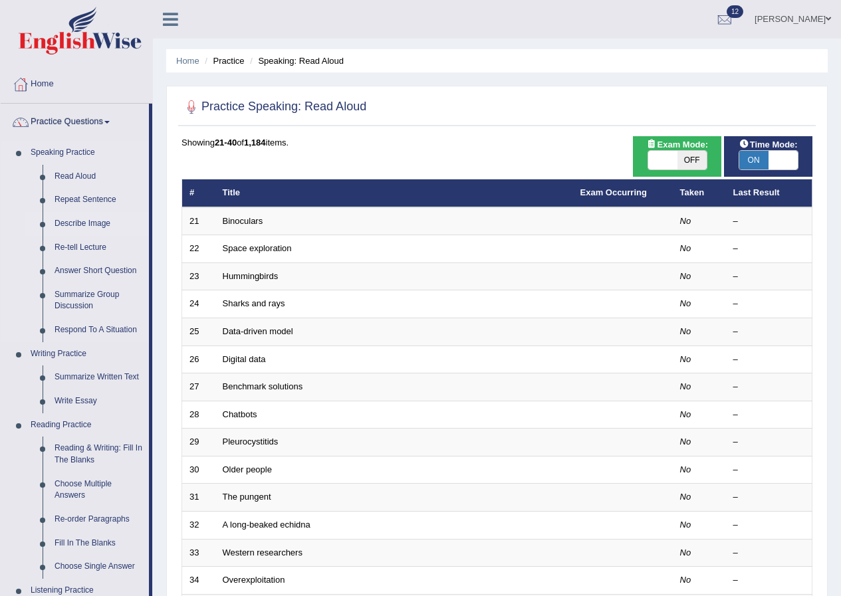
click at [82, 219] on link "Describe Image" at bounding box center [99, 224] width 100 height 24
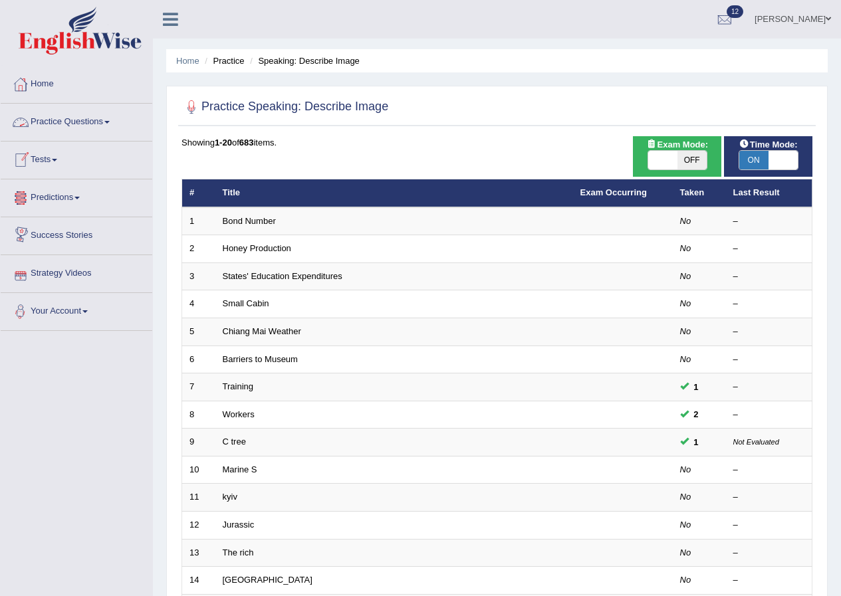
click at [63, 110] on link "Practice Questions" at bounding box center [77, 120] width 152 height 33
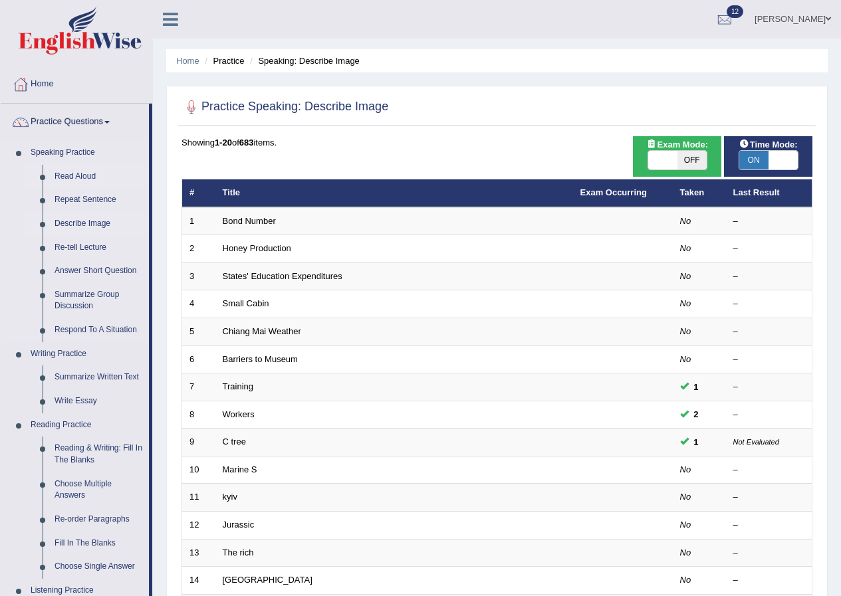
click at [87, 168] on link "Read Aloud" at bounding box center [99, 177] width 100 height 24
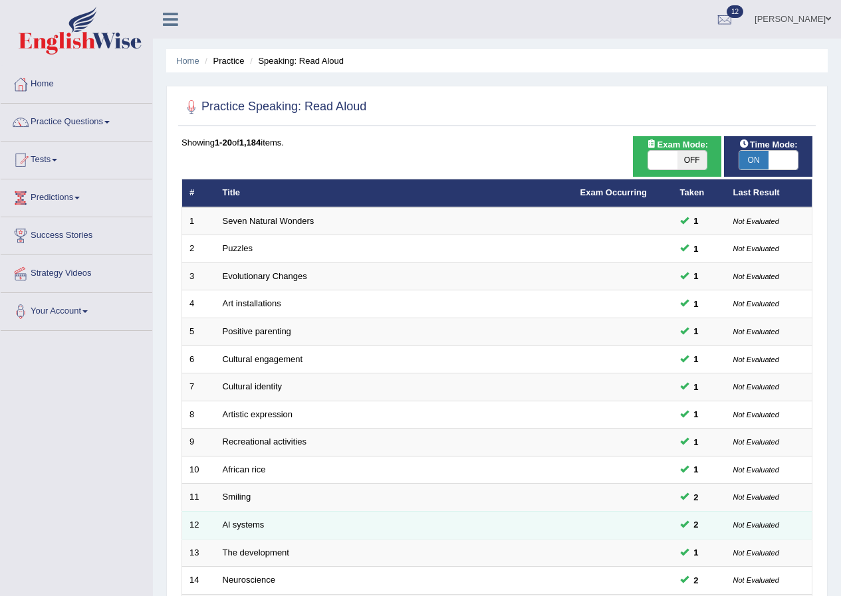
scroll to position [266, 0]
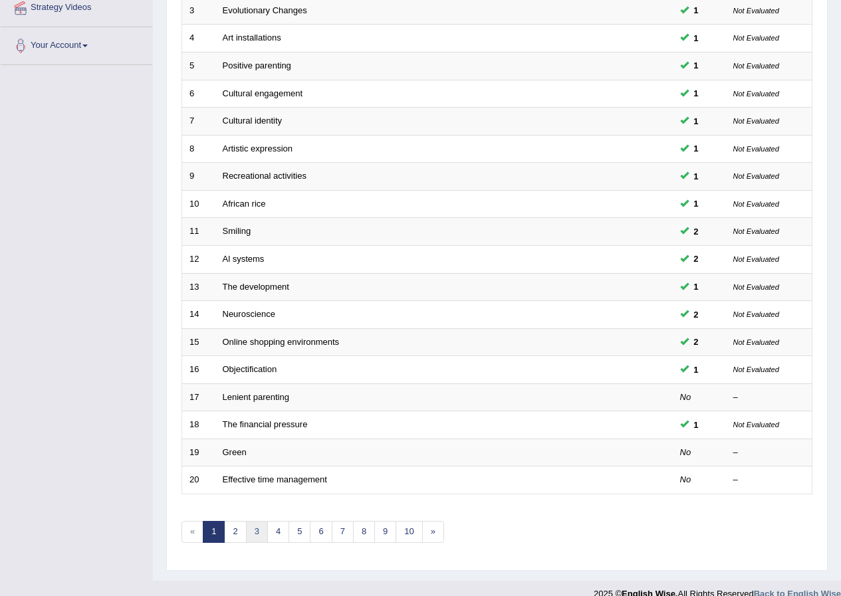
click at [259, 532] on link "3" at bounding box center [257, 532] width 22 height 22
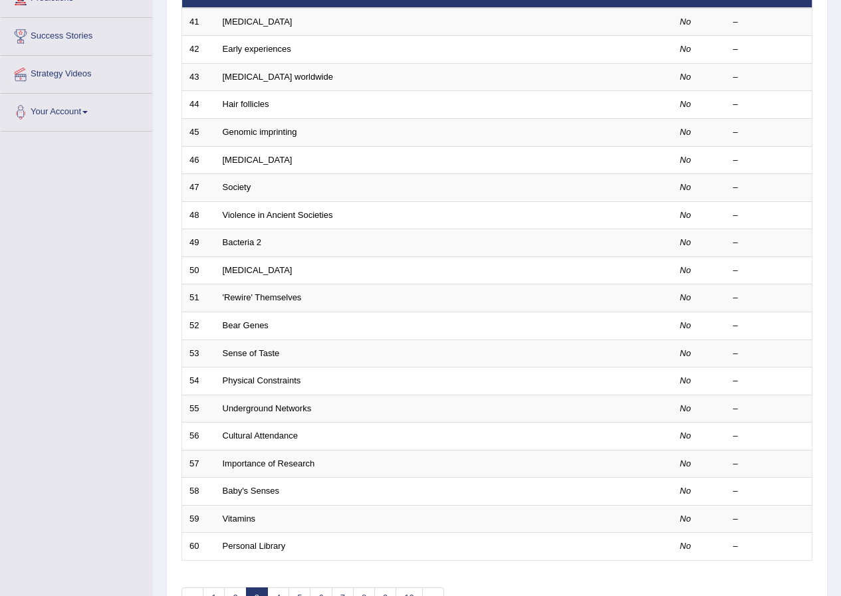
scroll to position [266, 0]
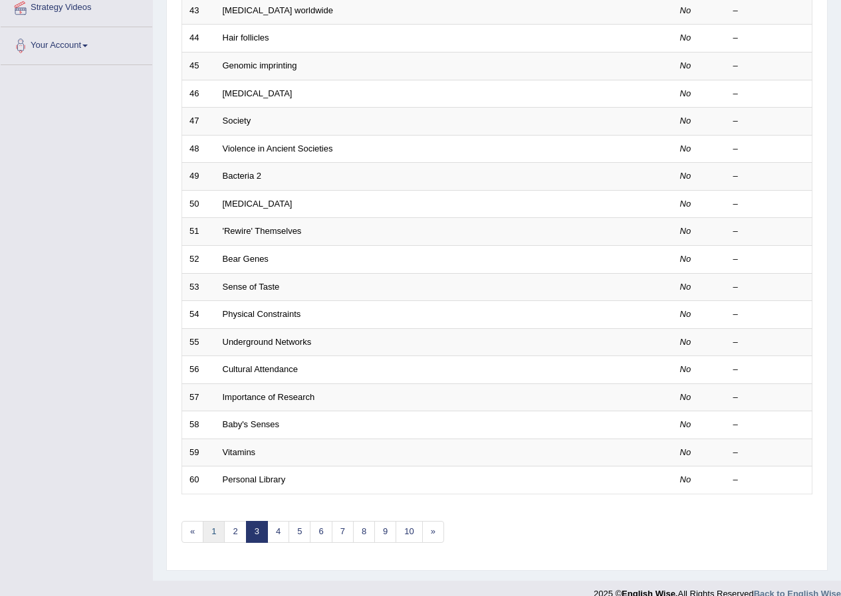
click at [208, 529] on link "1" at bounding box center [214, 532] width 22 height 22
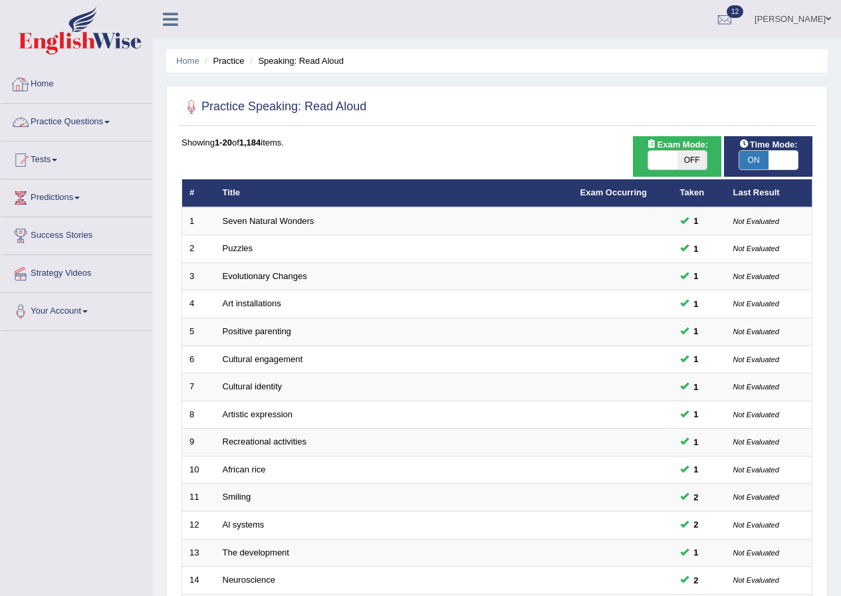
click at [62, 133] on link "Practice Questions" at bounding box center [77, 120] width 152 height 33
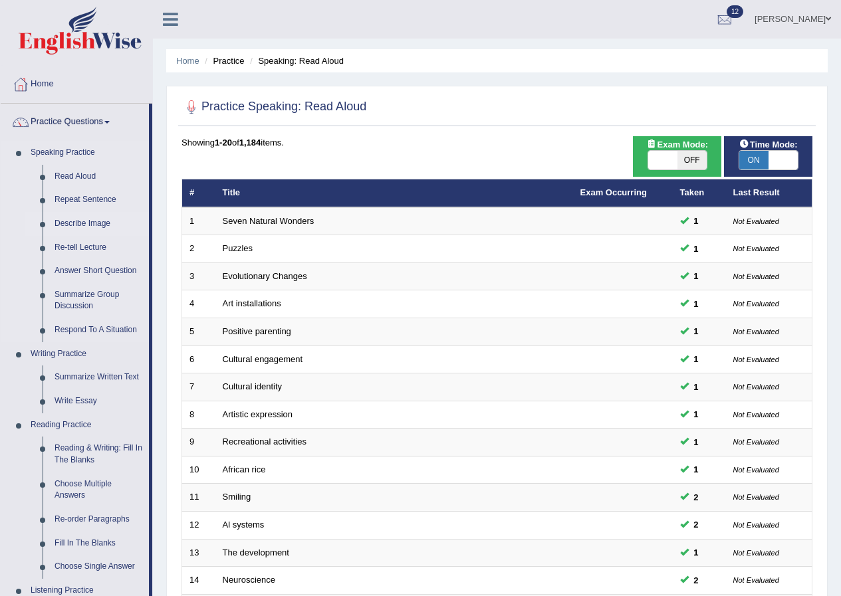
click at [66, 225] on link "Describe Image" at bounding box center [99, 224] width 100 height 24
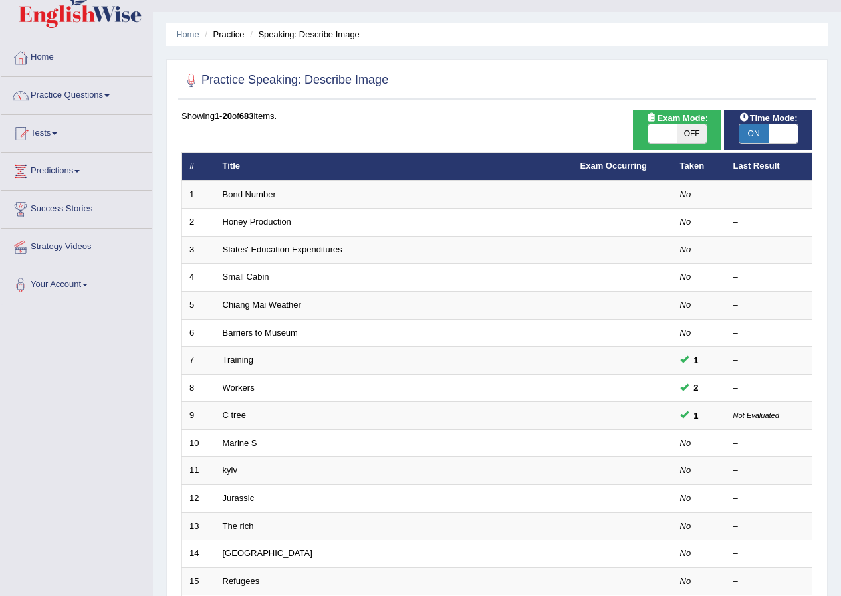
scroll to position [25, 0]
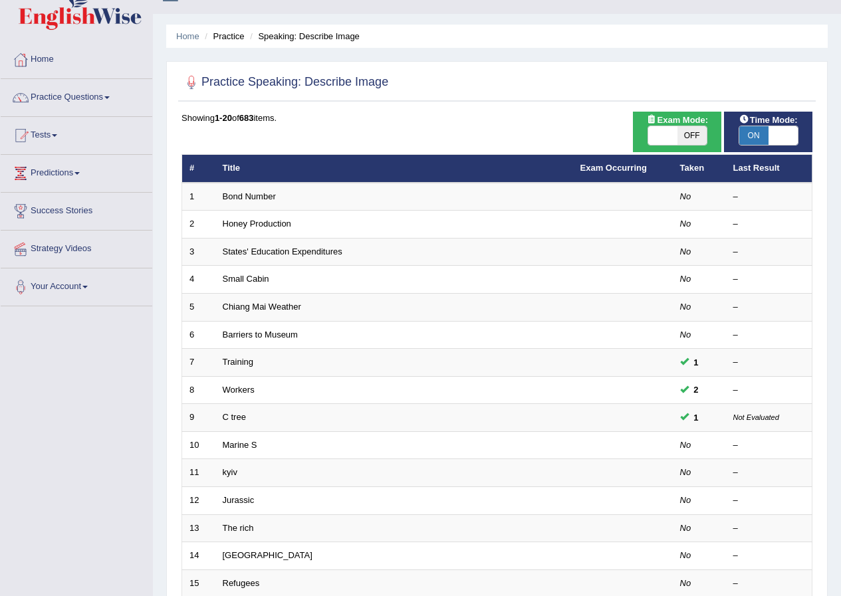
click at [561, 141] on div "Showing 1-20 of 683 items. # Title Exam Occurring Taken Last Result 1 Bond Numb…" at bounding box center [497, 456] width 631 height 689
drag, startPoint x: 561, startPoint y: 141, endPoint x: 657, endPoint y: 109, distance: 100.9
click at [565, 140] on div "Showing 1-20 of 683 items. # Title Exam Occurring Taken Last Result 1 Bond Numb…" at bounding box center [497, 456] width 631 height 689
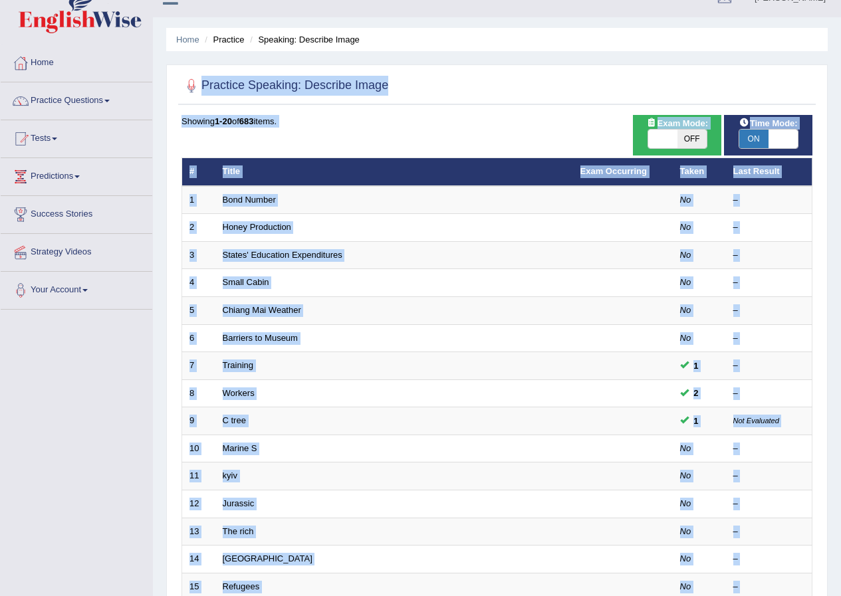
scroll to position [13, 0]
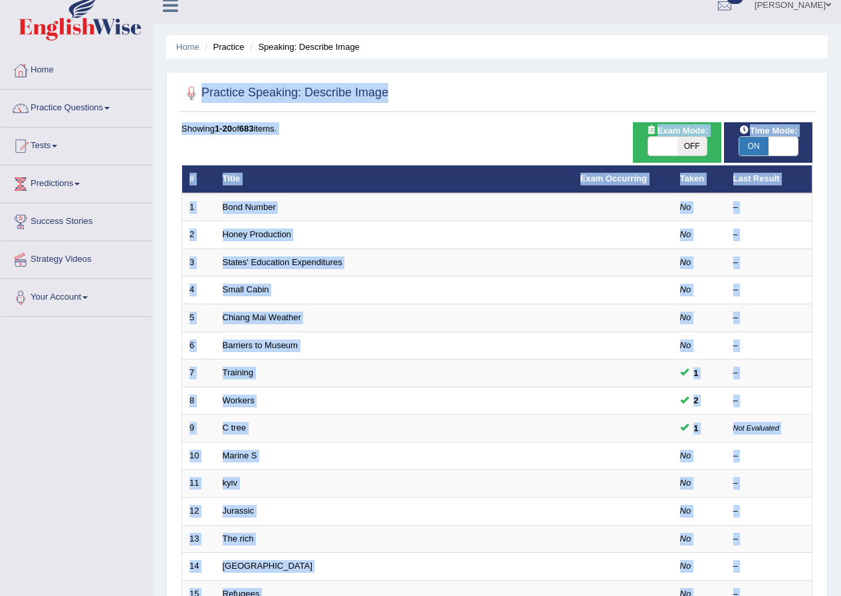
drag, startPoint x: 837, startPoint y: 72, endPoint x: 850, endPoint y: 11, distance: 61.9
click at [840, 11] on html "Toggle navigation Home Practice Questions Speaking Practice Read Aloud Repeat S…" at bounding box center [420, 284] width 841 height 596
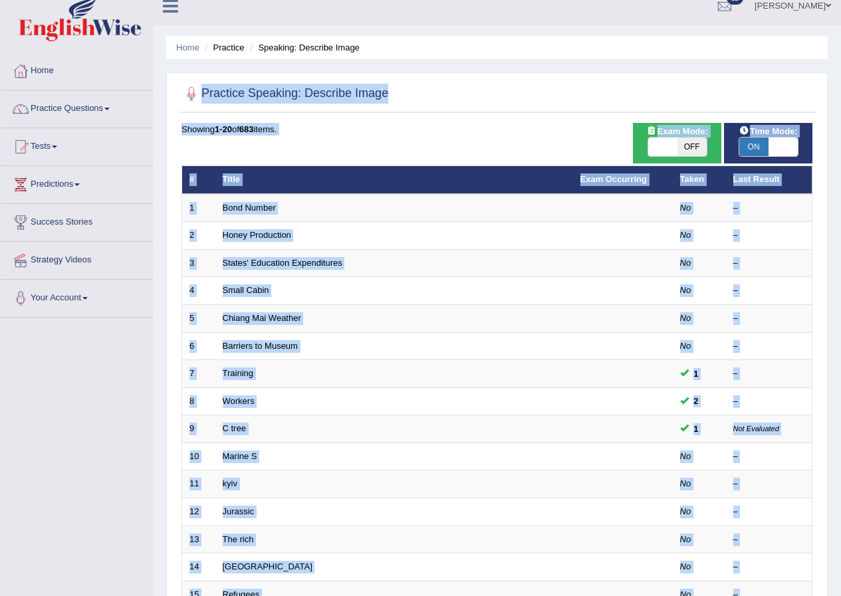
scroll to position [0, 0]
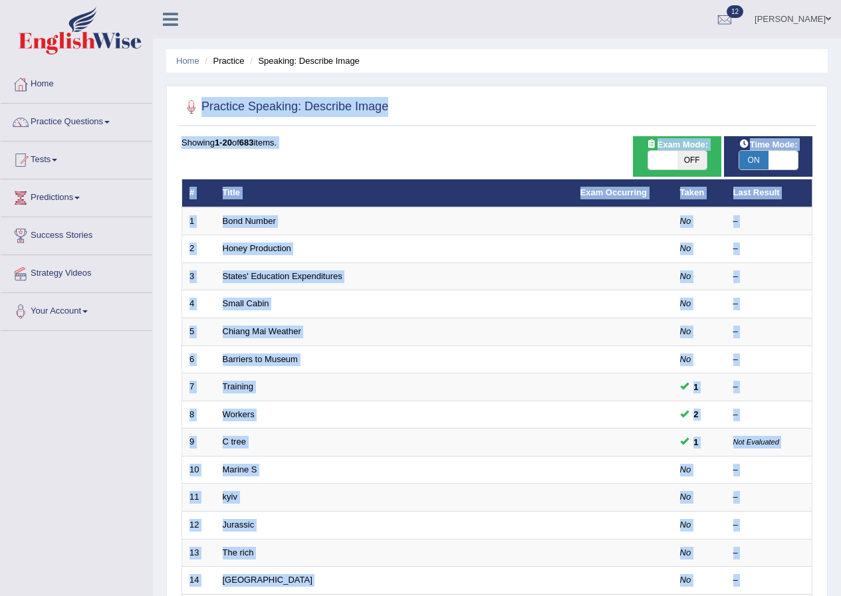
click at [790, 51] on ul "Home Practice Speaking: Describe Image" at bounding box center [497, 60] width 662 height 23
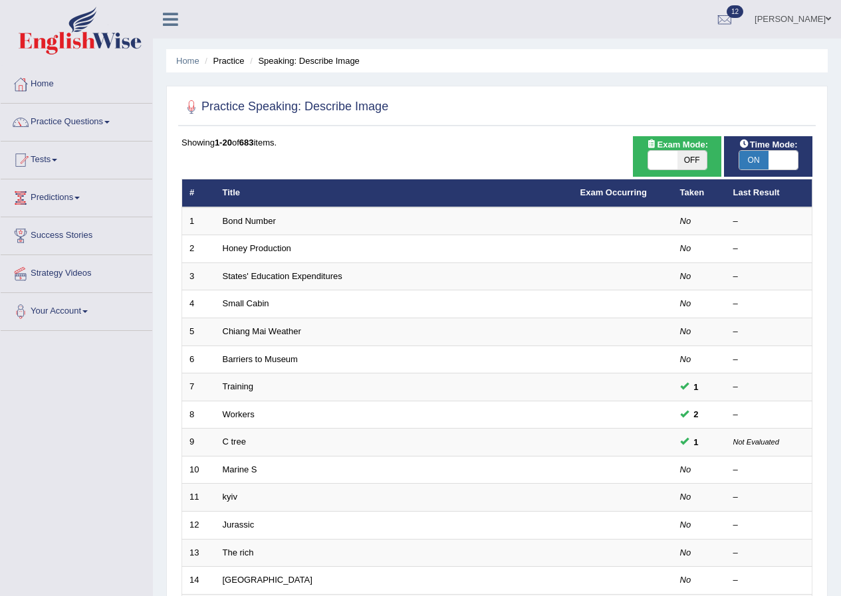
click at [745, 30] on link "12" at bounding box center [725, 17] width 40 height 35
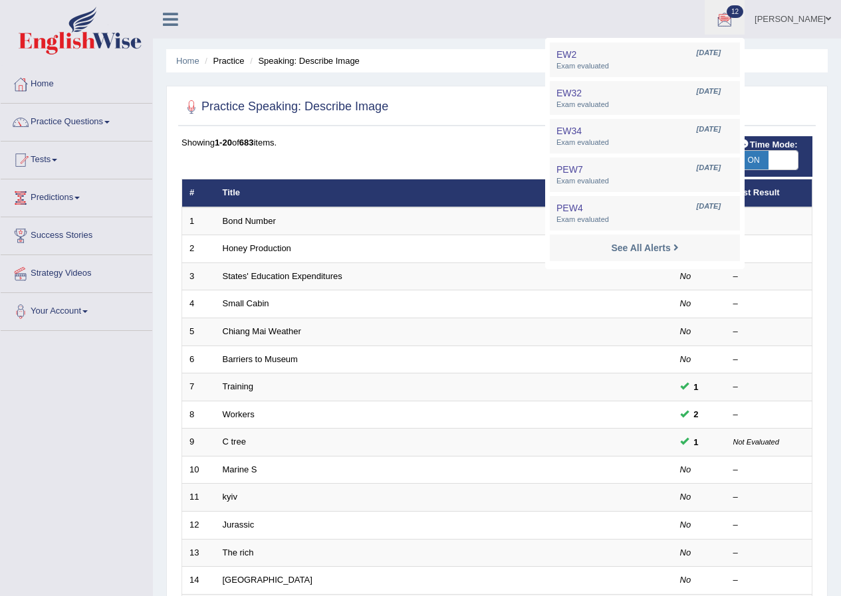
click at [691, 12] on ul "Deepti Bhandari Toggle navigation Username: DeeptiBhandari Access Type: Online …" at bounding box center [601, 19] width 482 height 38
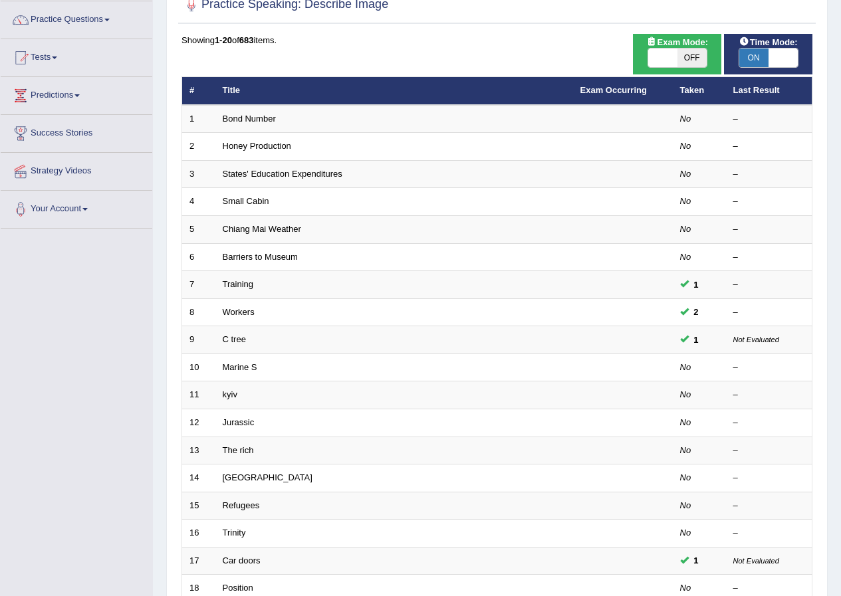
scroll to position [98, 0]
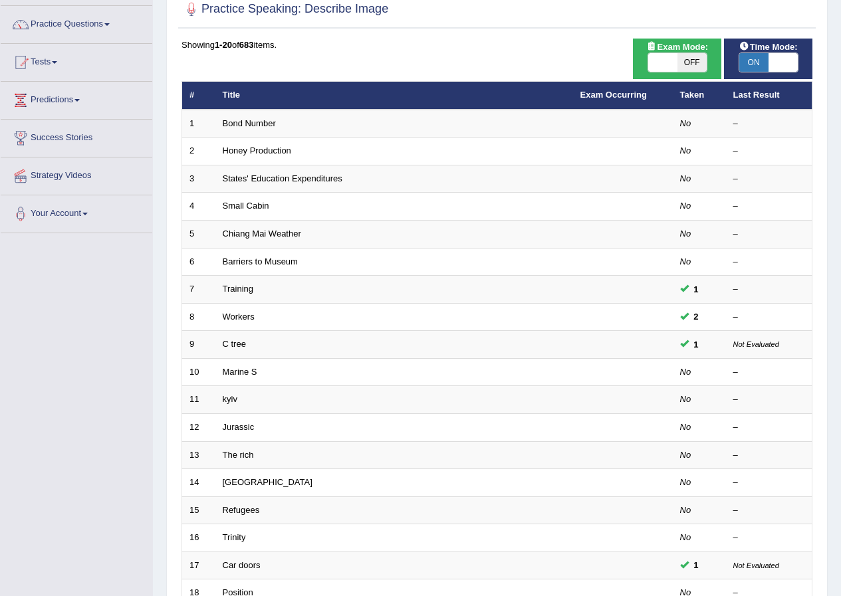
click at [536, 53] on div "Showing 1-20 of 683 items. # Title Exam Occurring Taken Last Result 1 Bond Numb…" at bounding box center [497, 383] width 631 height 689
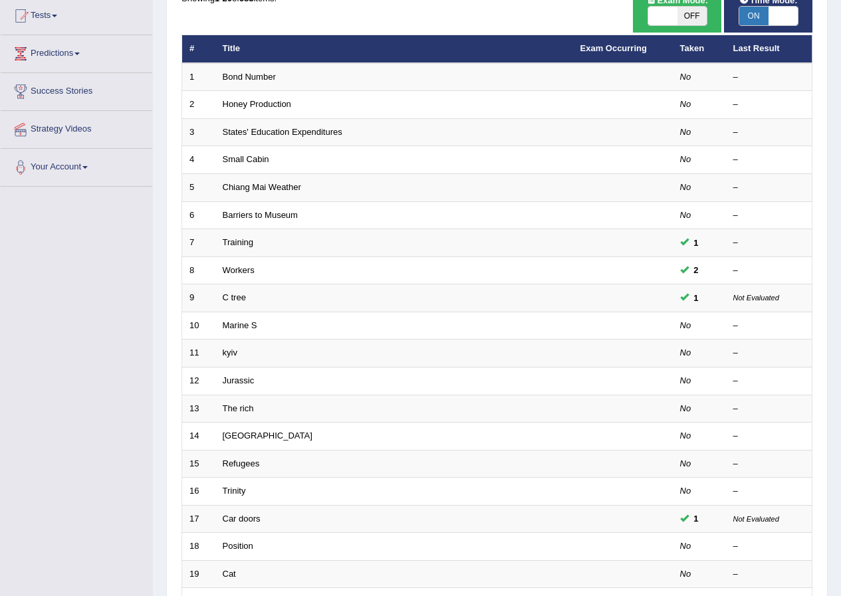
scroll to position [0, 0]
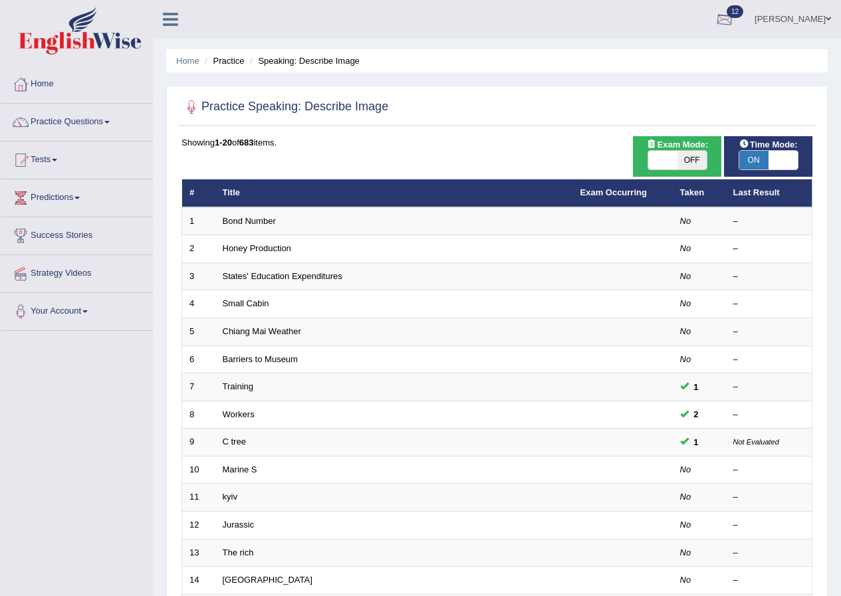
click at [730, 18] on div at bounding box center [725, 20] width 20 height 20
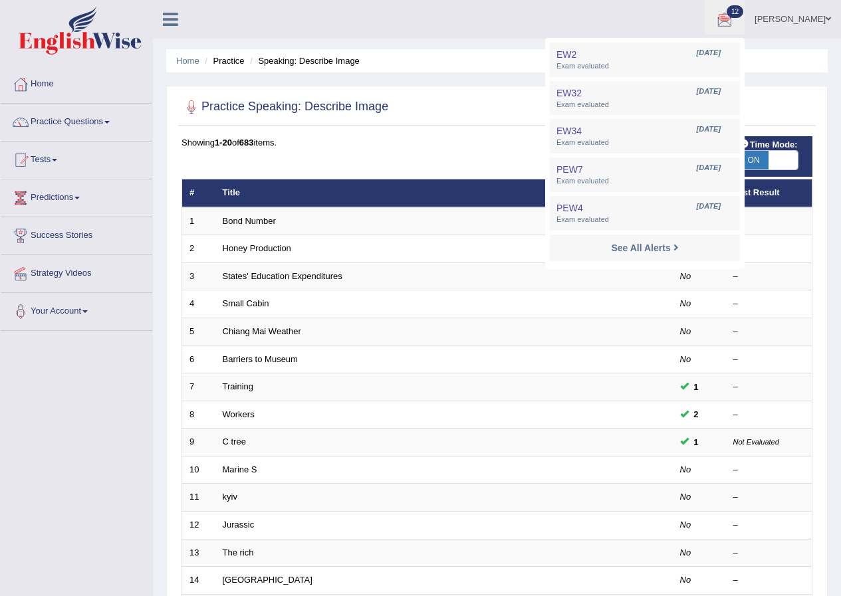
click at [455, 120] on div at bounding box center [497, 107] width 631 height 27
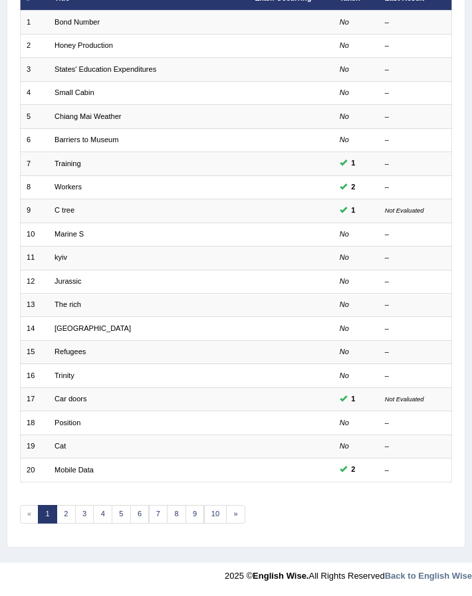
click at [467, 72] on div "Home Practice Speaking: Describe Image Practice Speaking: Describe Image Time M…" at bounding box center [236, 192] width 472 height 741
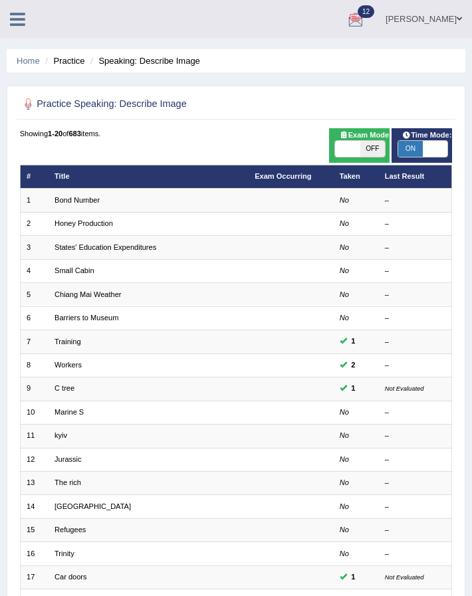
click at [428, 35] on li "Deepti Bhandari Toggle navigation Username: DeeptiBhandari Access Type: Online …" at bounding box center [424, 19] width 96 height 38
click at [434, 82] on div "Home Practice Speaking: Describe Image Practice Speaking: Describe Image Time M…" at bounding box center [236, 370] width 472 height 741
click at [435, 81] on div "Home Practice Speaking: Describe Image Practice Speaking: Describe Image Time M…" at bounding box center [236, 370] width 472 height 741
drag, startPoint x: 468, startPoint y: 85, endPoint x: 457, endPoint y: 87, distance: 10.8
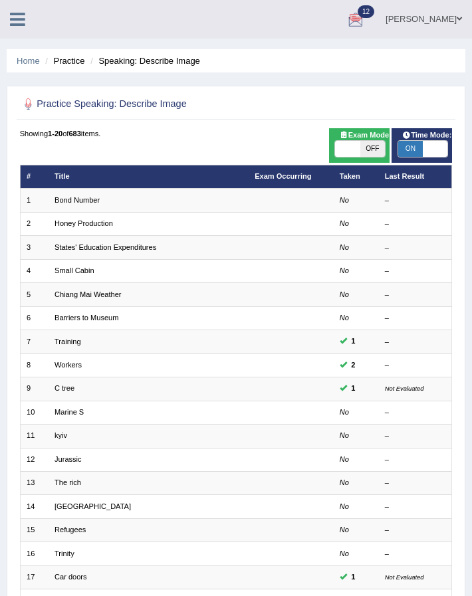
click at [464, 86] on div "Home Practice Speaking: Describe Image Practice Speaking: Describe Image Time M…" at bounding box center [236, 370] width 472 height 741
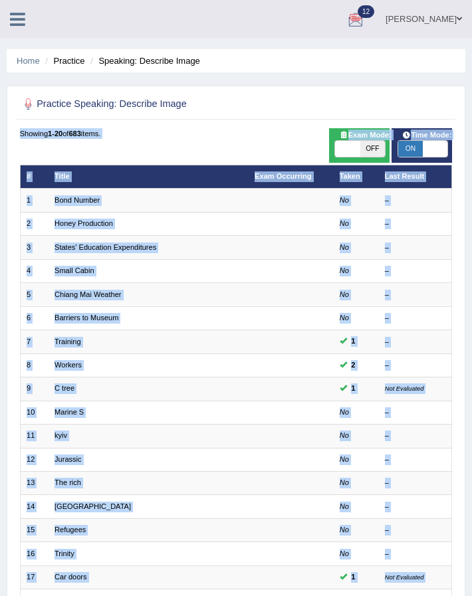
click at [439, 88] on div "Practice Speaking: Describe Image Time Mode: ON OFF Exam Mode: ON OFF Showing 1…" at bounding box center [236, 406] width 459 height 640
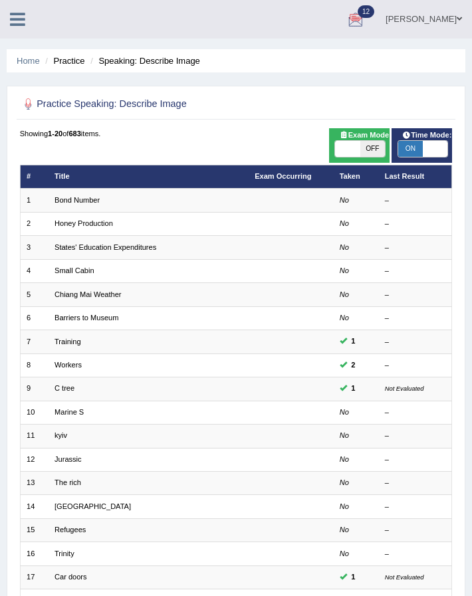
click at [439, 88] on div "Practice Speaking: Describe Image Time Mode: ON OFF Exam Mode: ON OFF Showing 1…" at bounding box center [236, 406] width 459 height 640
click at [22, 61] on link "Home" at bounding box center [28, 61] width 23 height 10
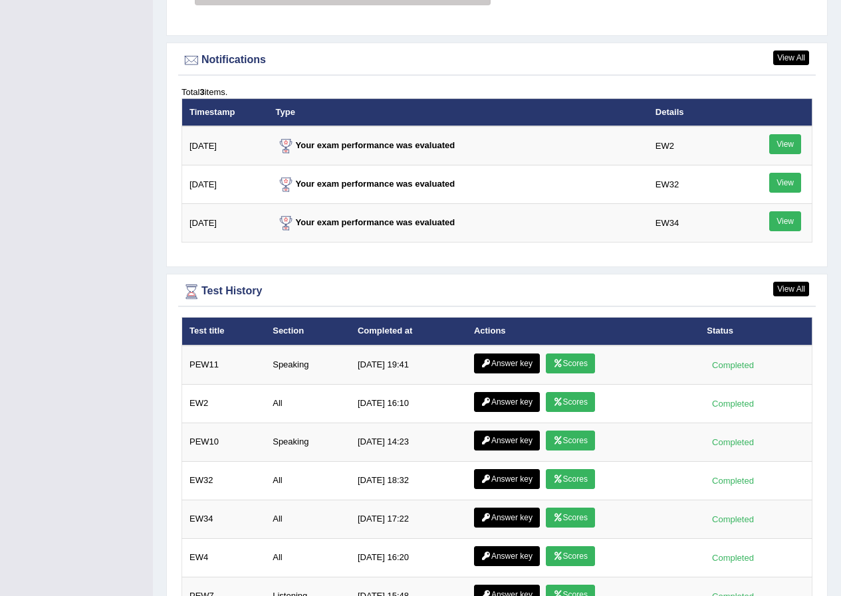
scroll to position [1700, 0]
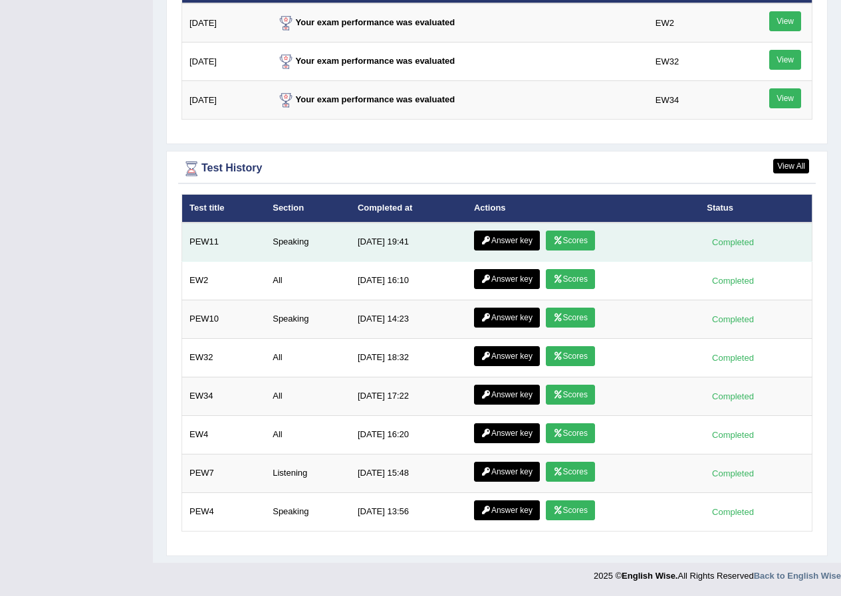
click at [471, 243] on link "Scores" at bounding box center [570, 241] width 49 height 20
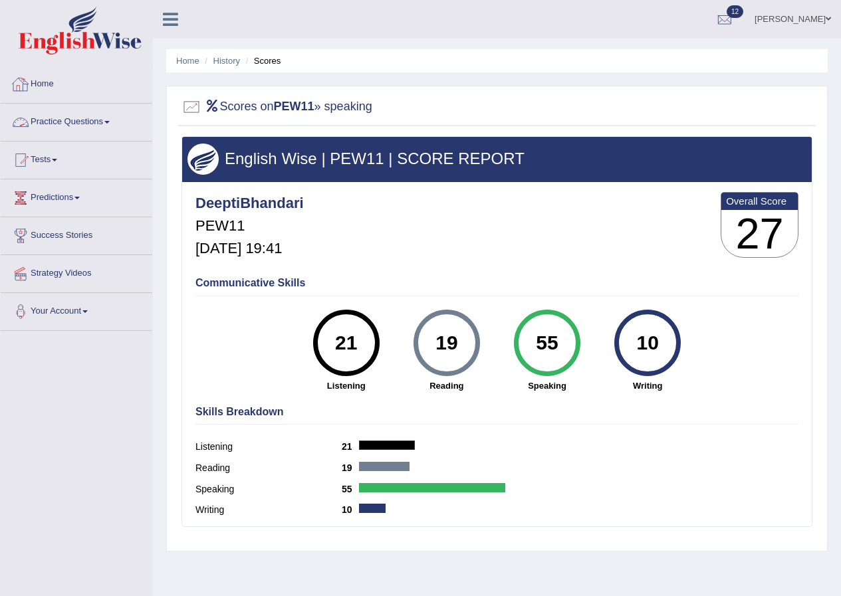
click at [66, 129] on link "Practice Questions" at bounding box center [77, 120] width 152 height 33
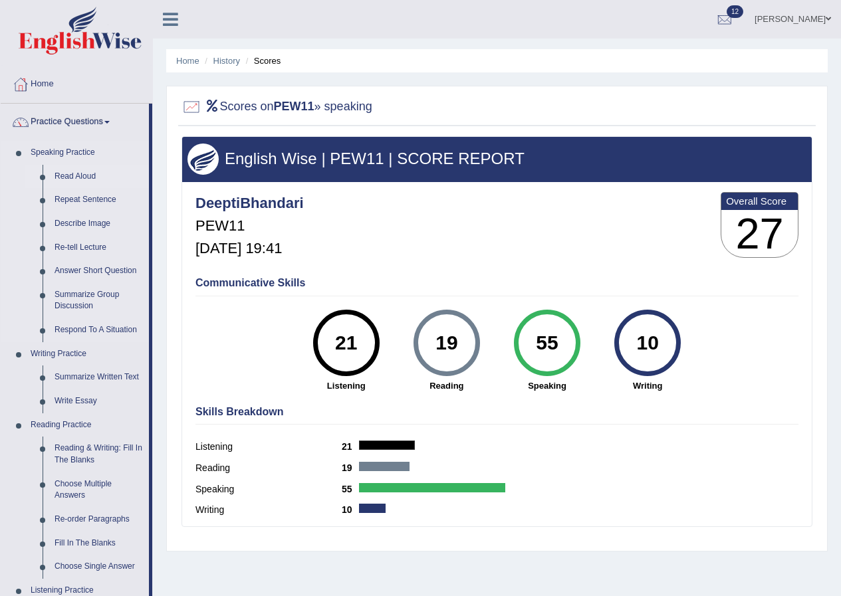
click at [71, 177] on link "Read Aloud" at bounding box center [99, 177] width 100 height 24
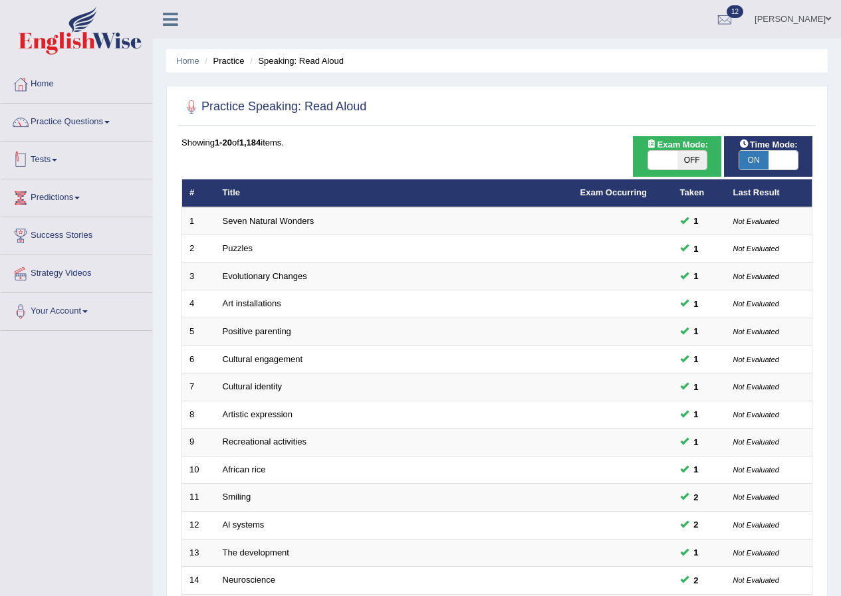
click at [88, 142] on link "Tests" at bounding box center [77, 158] width 152 height 33
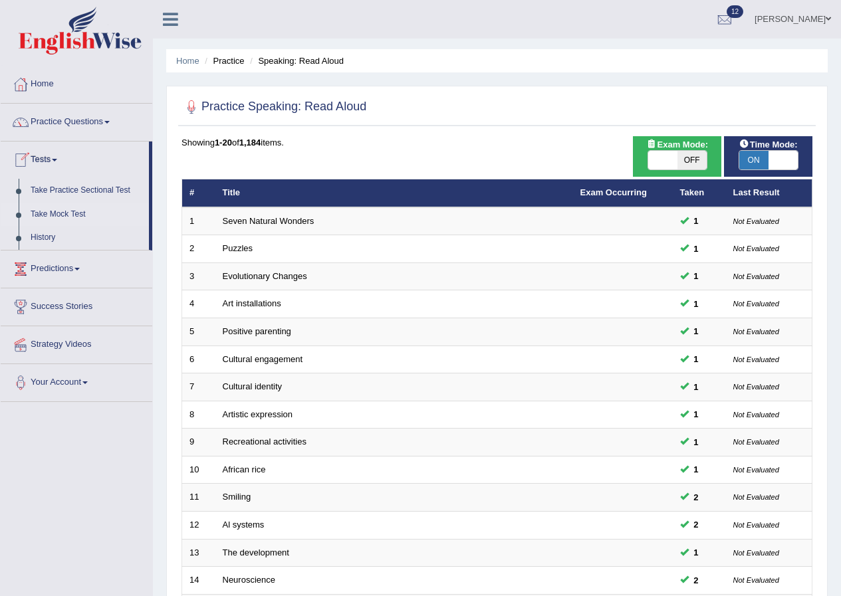
click at [55, 210] on link "Take Mock Test" at bounding box center [87, 215] width 124 height 24
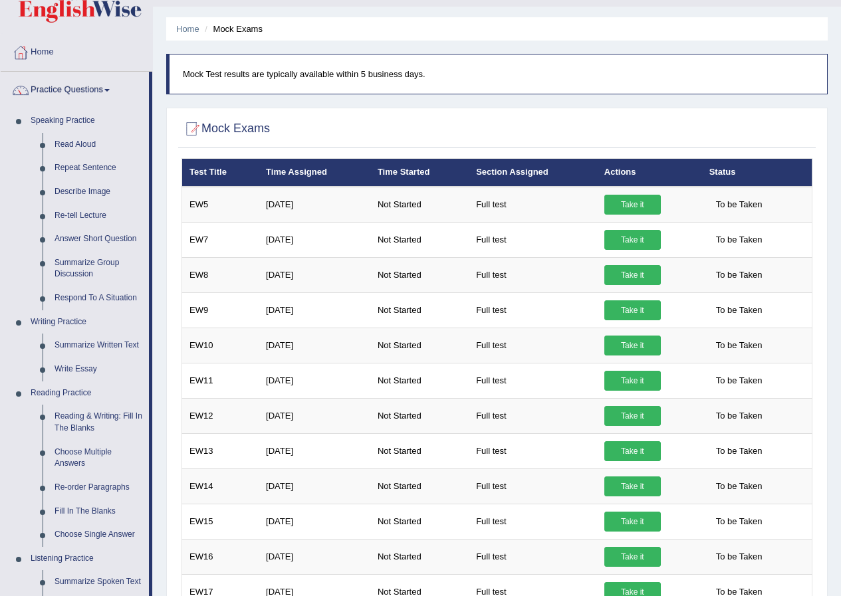
scroll to position [32, 0]
